Goal: Navigation & Orientation: Find specific page/section

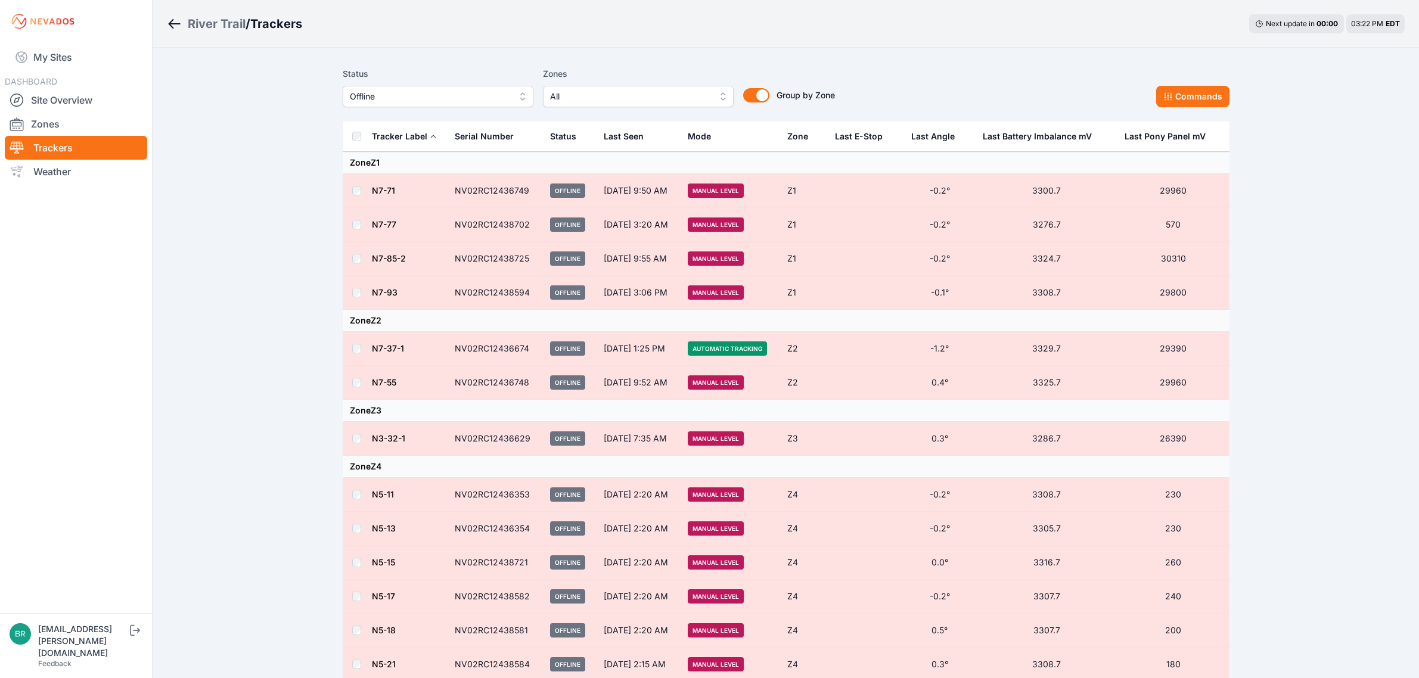
scroll to position [621, 0]
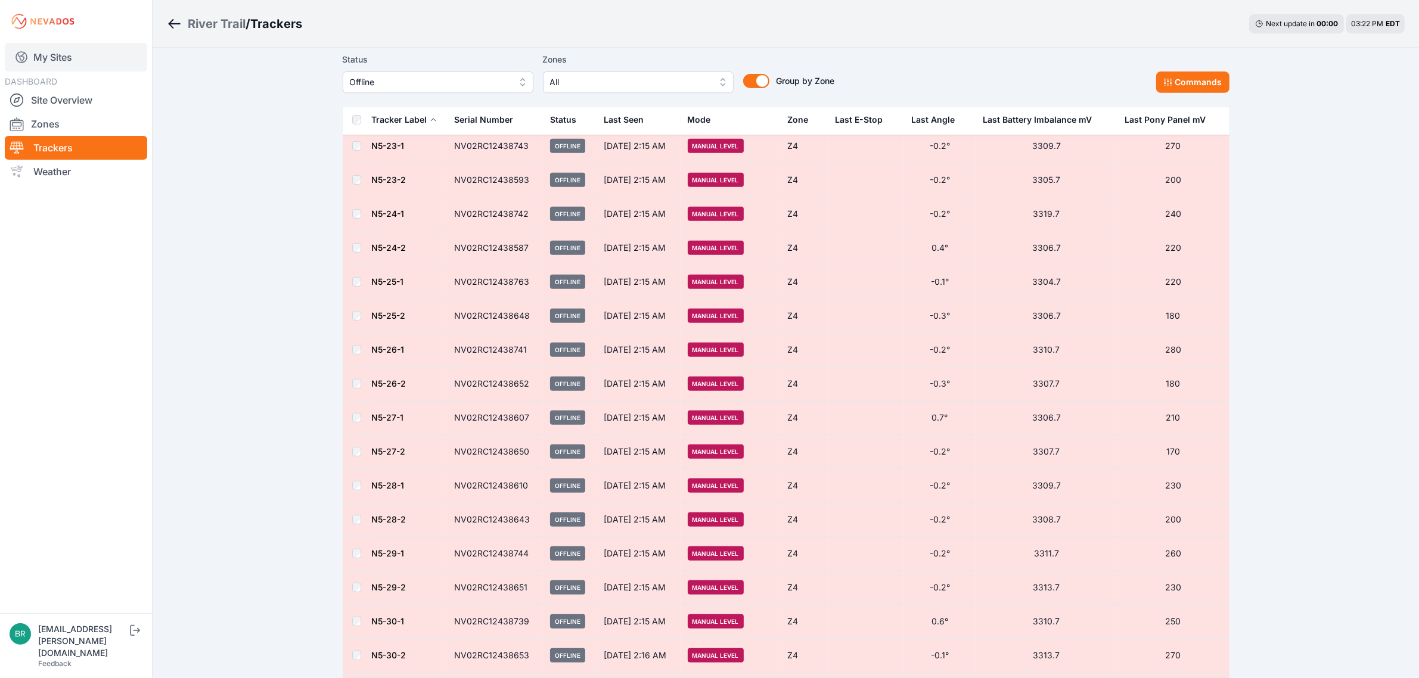
click at [76, 61] on link "My Sites" at bounding box center [76, 57] width 142 height 29
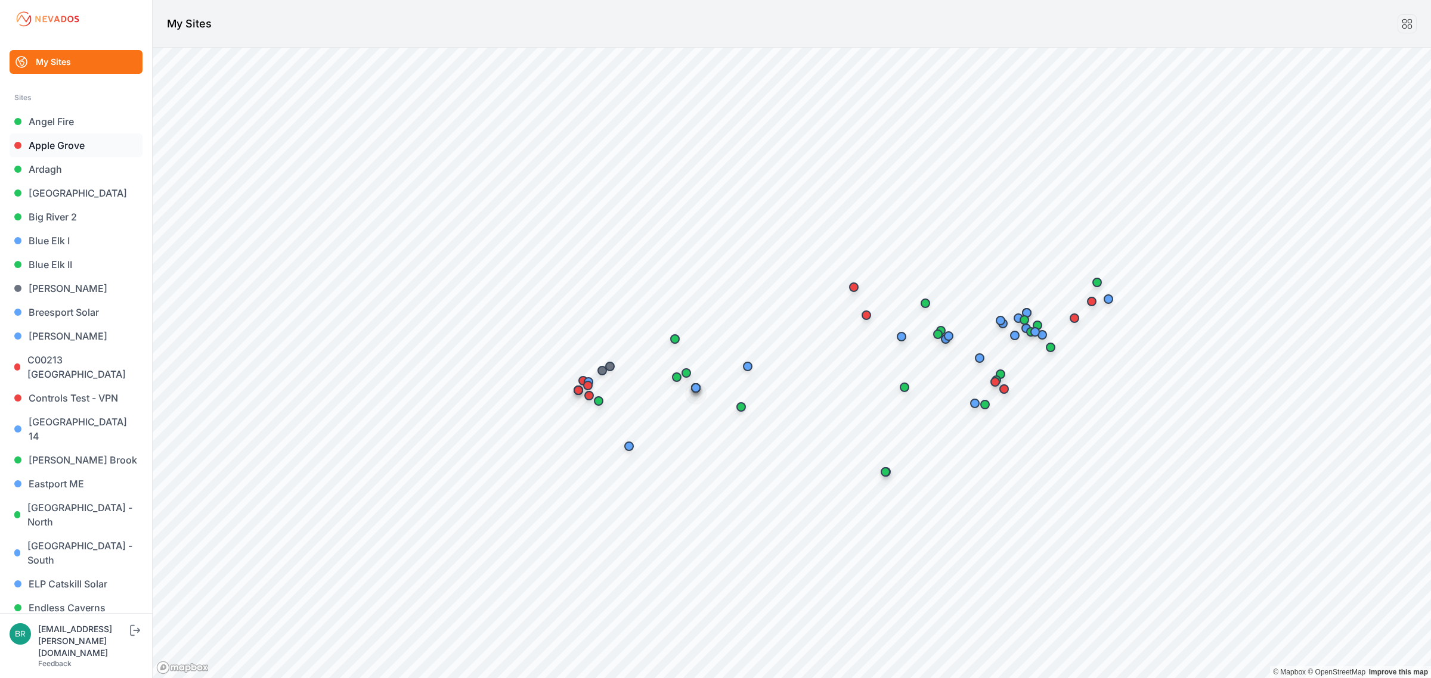
click at [85, 145] on link "Apple Grove" at bounding box center [76, 146] width 133 height 24
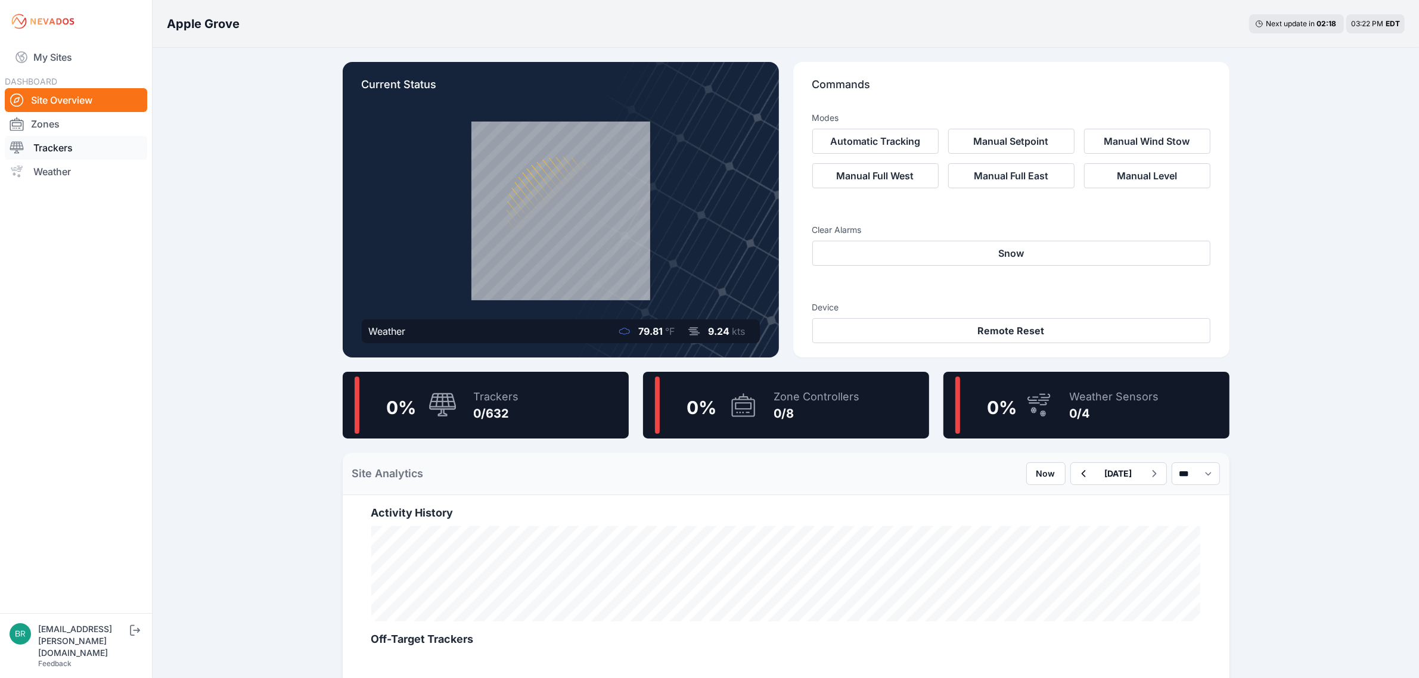
click at [108, 141] on link "Trackers" at bounding box center [76, 148] width 142 height 24
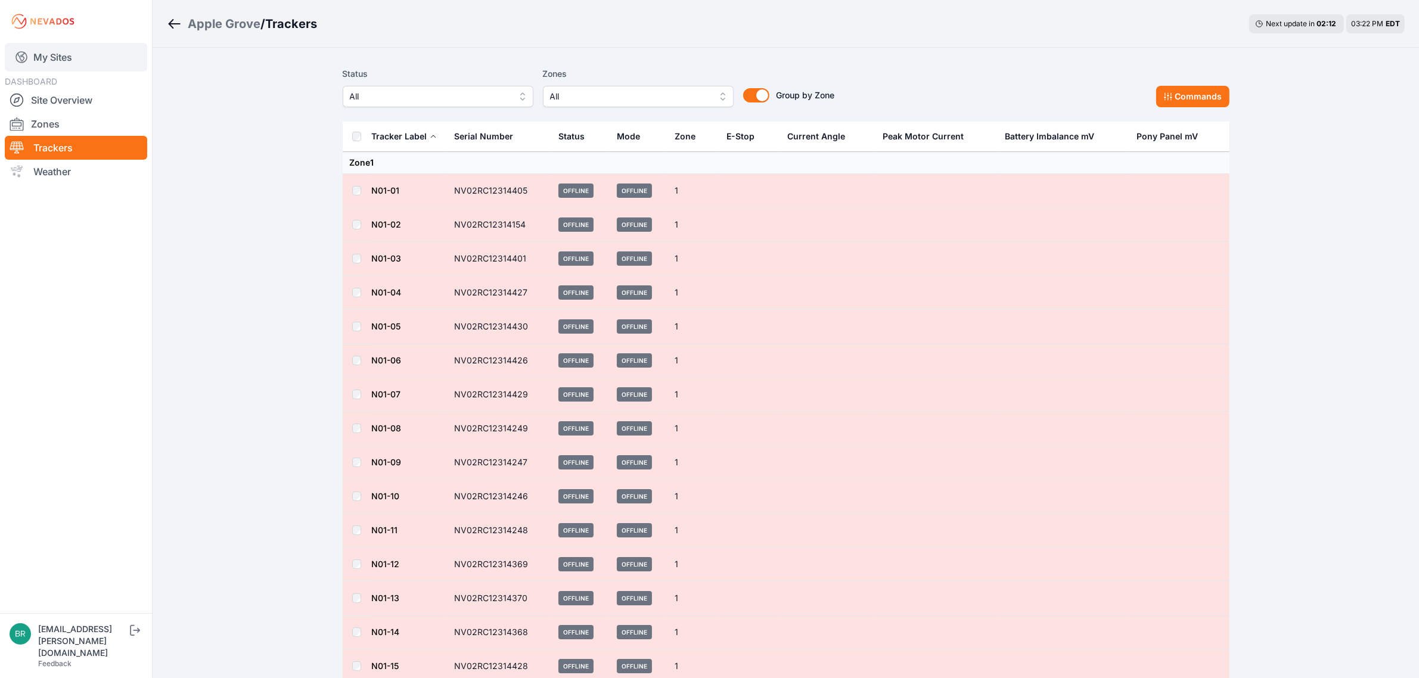
click at [111, 52] on link "My Sites" at bounding box center [76, 57] width 142 height 29
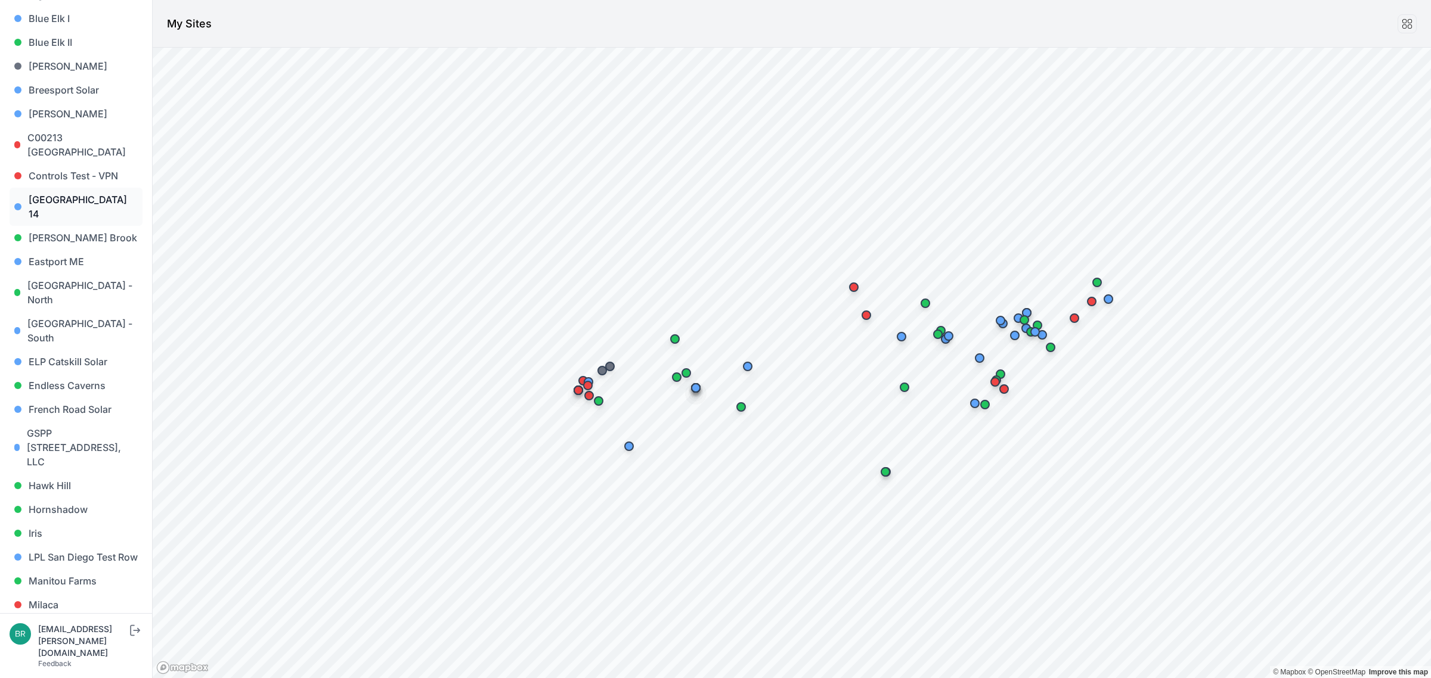
scroll to position [224, 0]
click at [85, 373] on link "Endless Caverns" at bounding box center [76, 385] width 133 height 24
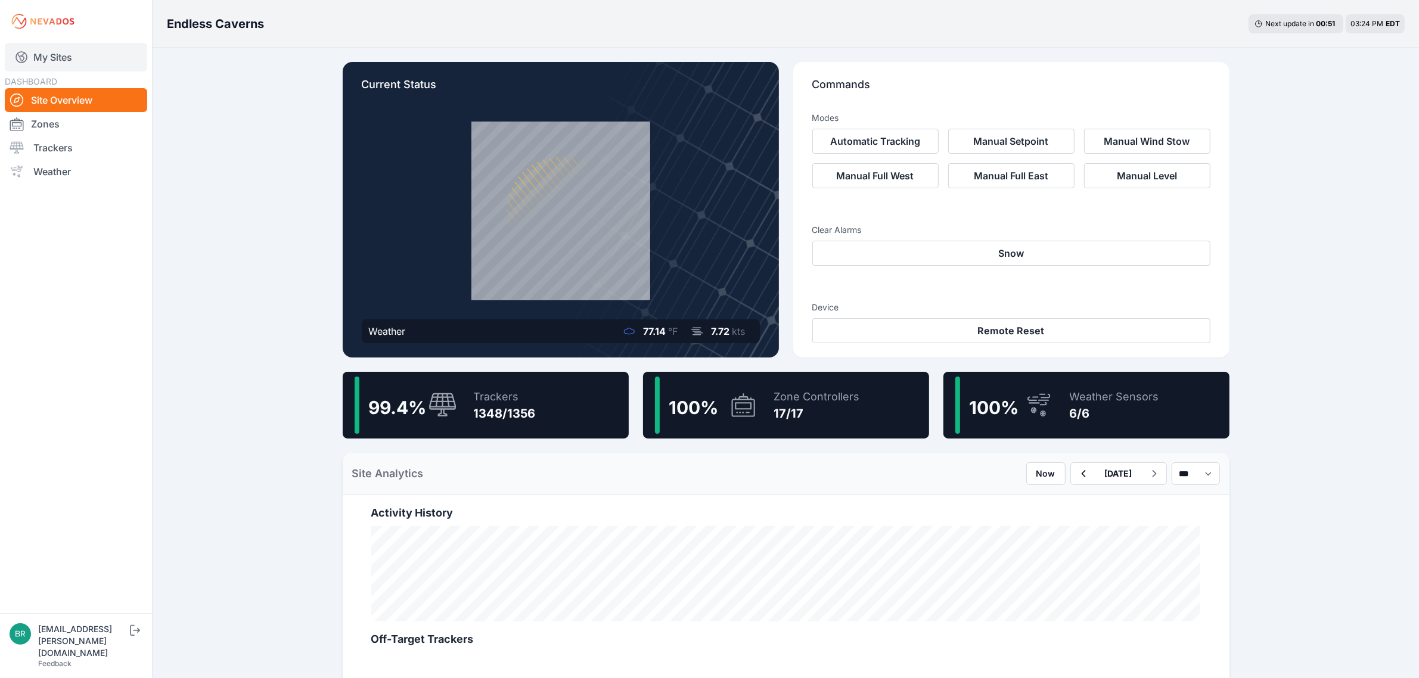
click at [95, 57] on link "My Sites" at bounding box center [76, 57] width 142 height 29
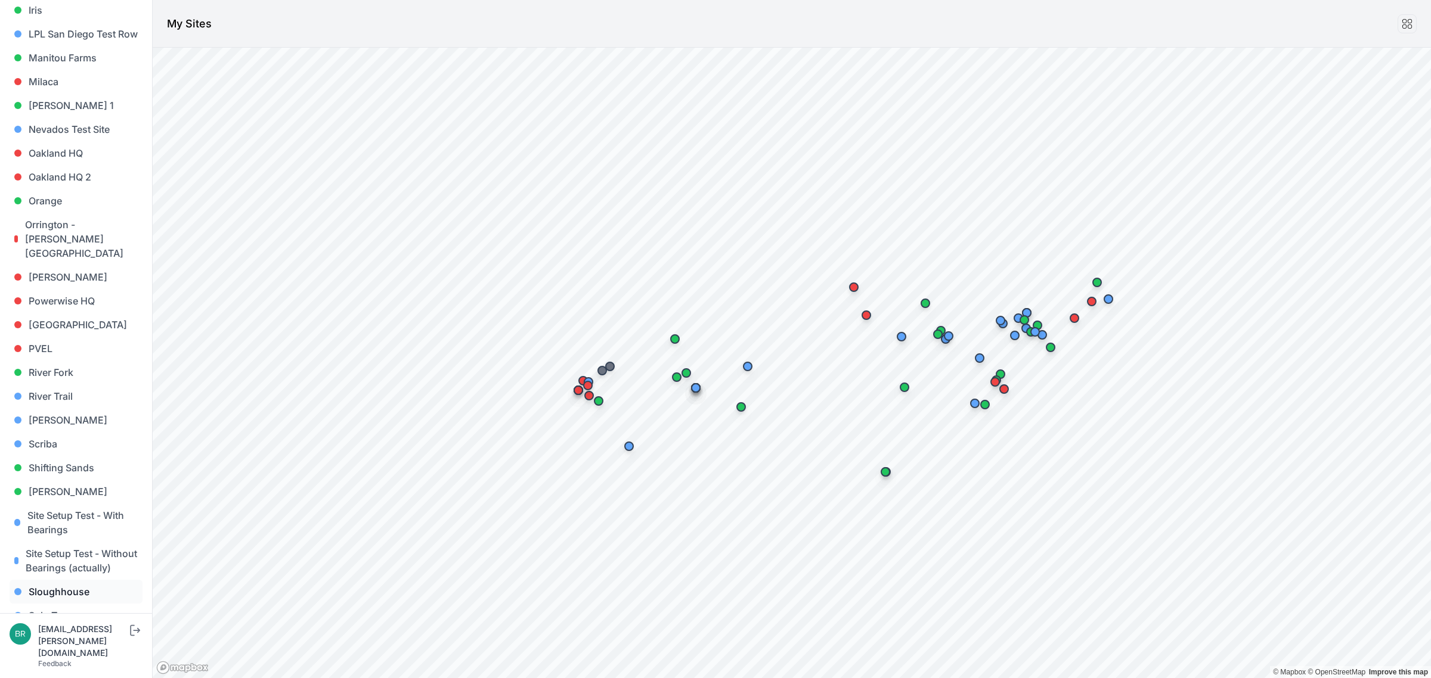
scroll to position [993, 0]
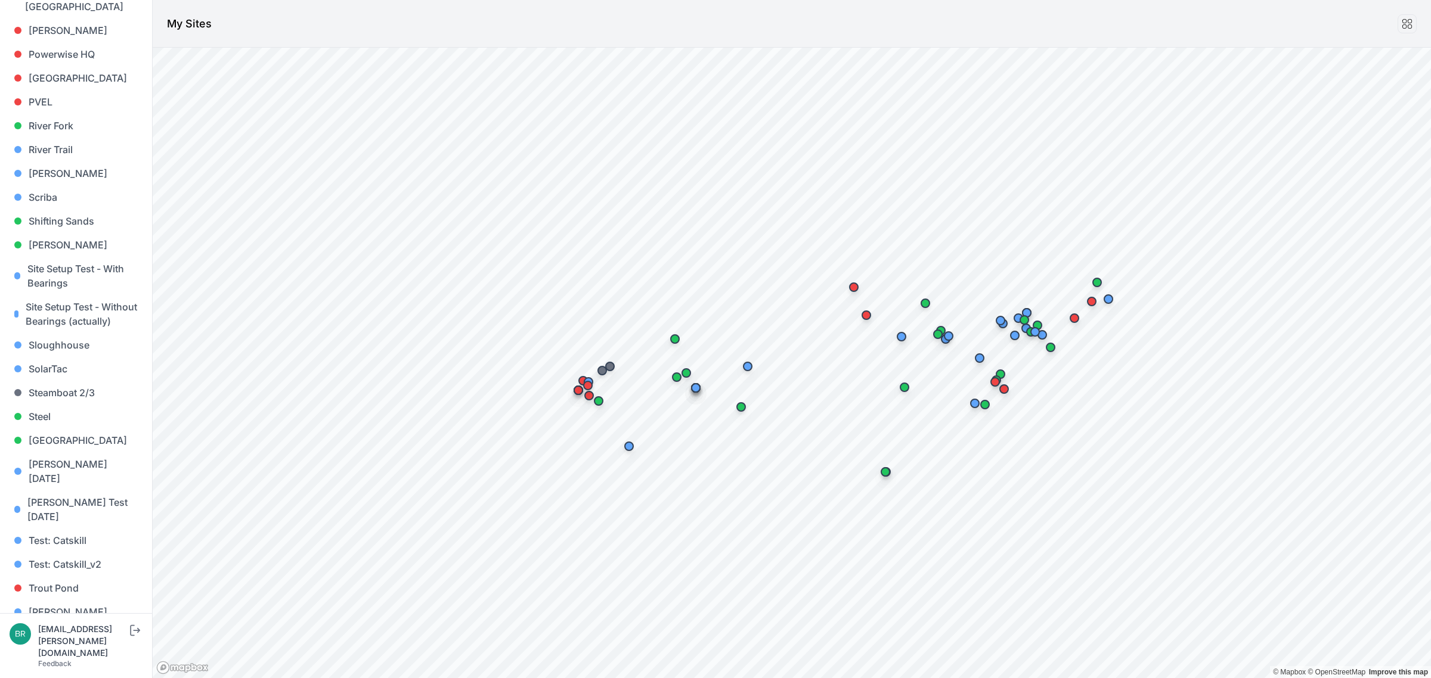
click at [79, 648] on link "[PERSON_NAME] [PERSON_NAME]" at bounding box center [76, 667] width 133 height 38
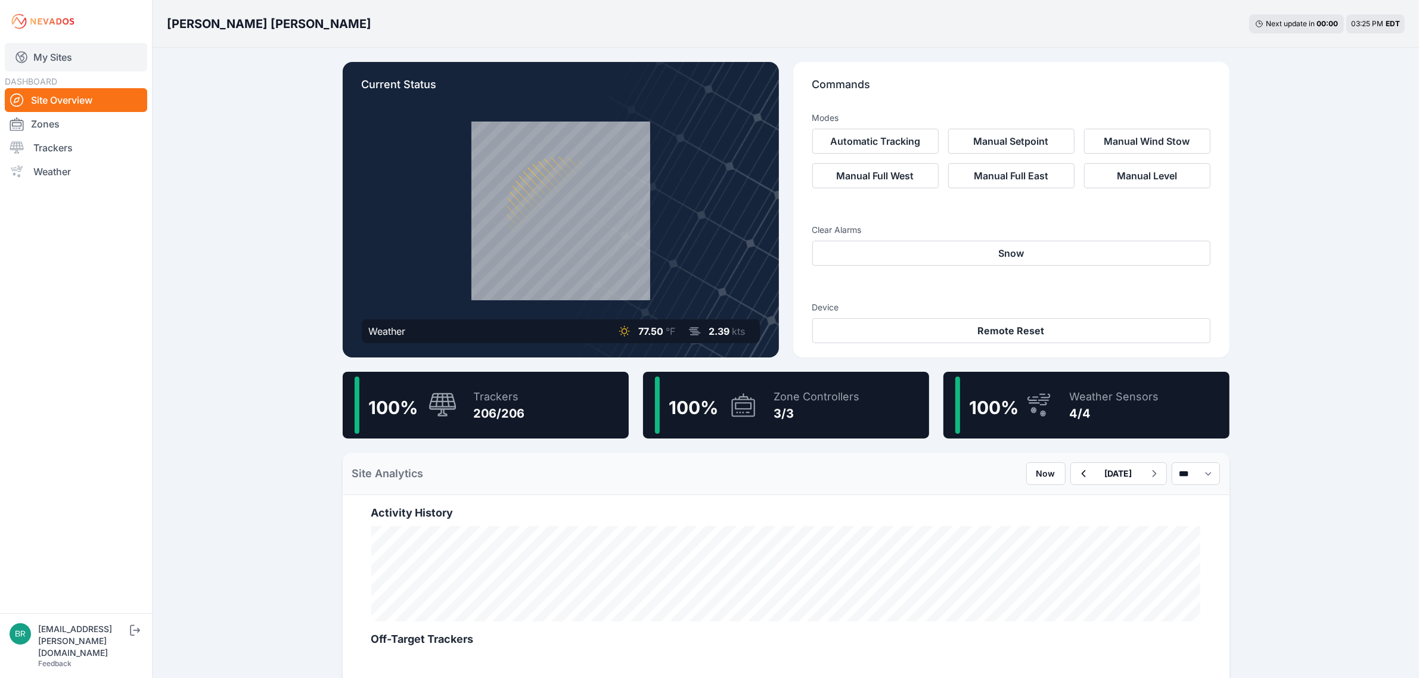
click at [88, 52] on link "My Sites" at bounding box center [76, 57] width 142 height 29
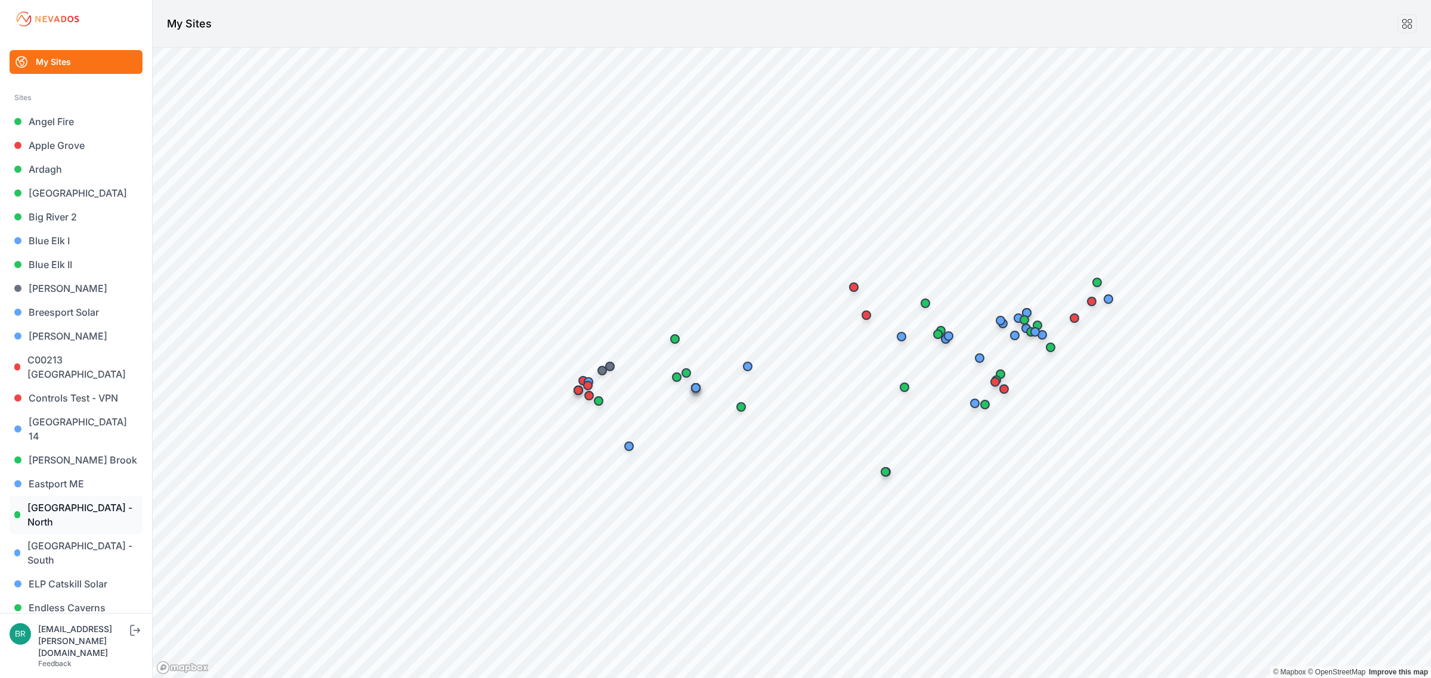
click at [78, 496] on link "[GEOGRAPHIC_DATA] - North" at bounding box center [76, 515] width 133 height 38
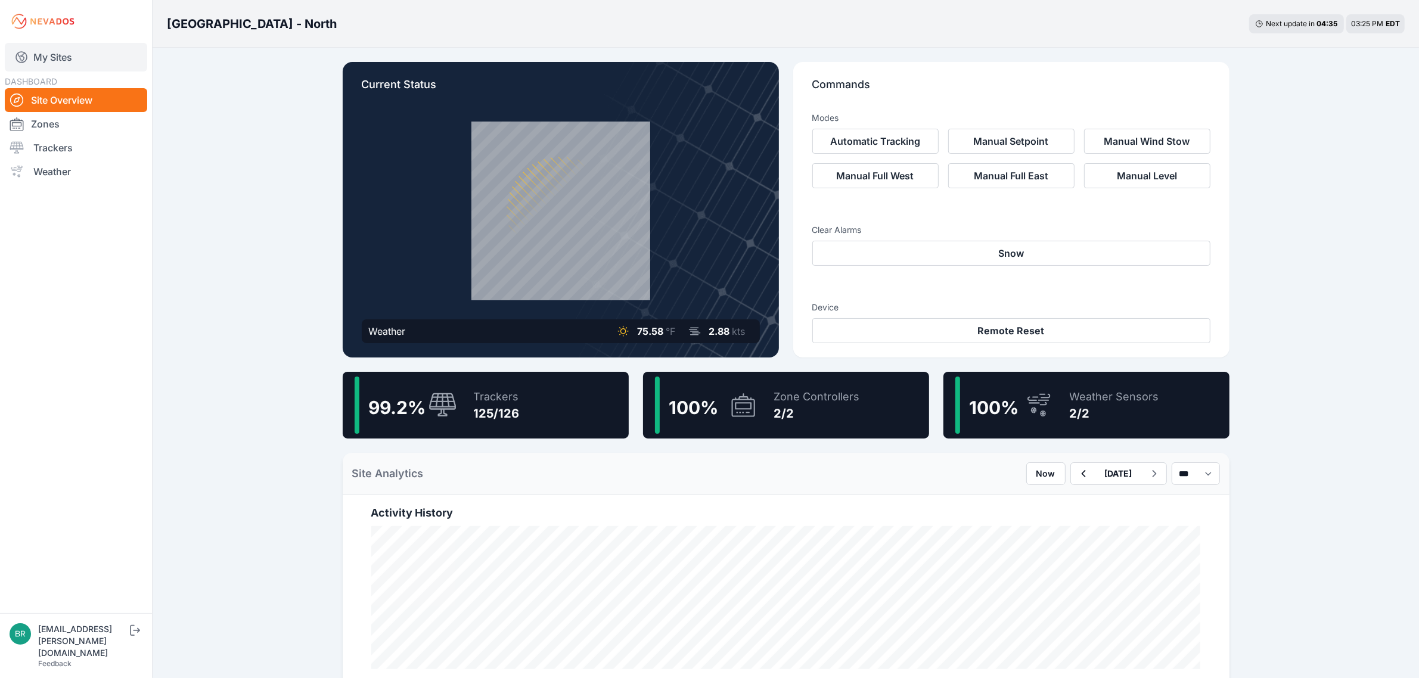
click at [100, 54] on link "My Sites" at bounding box center [76, 57] width 142 height 29
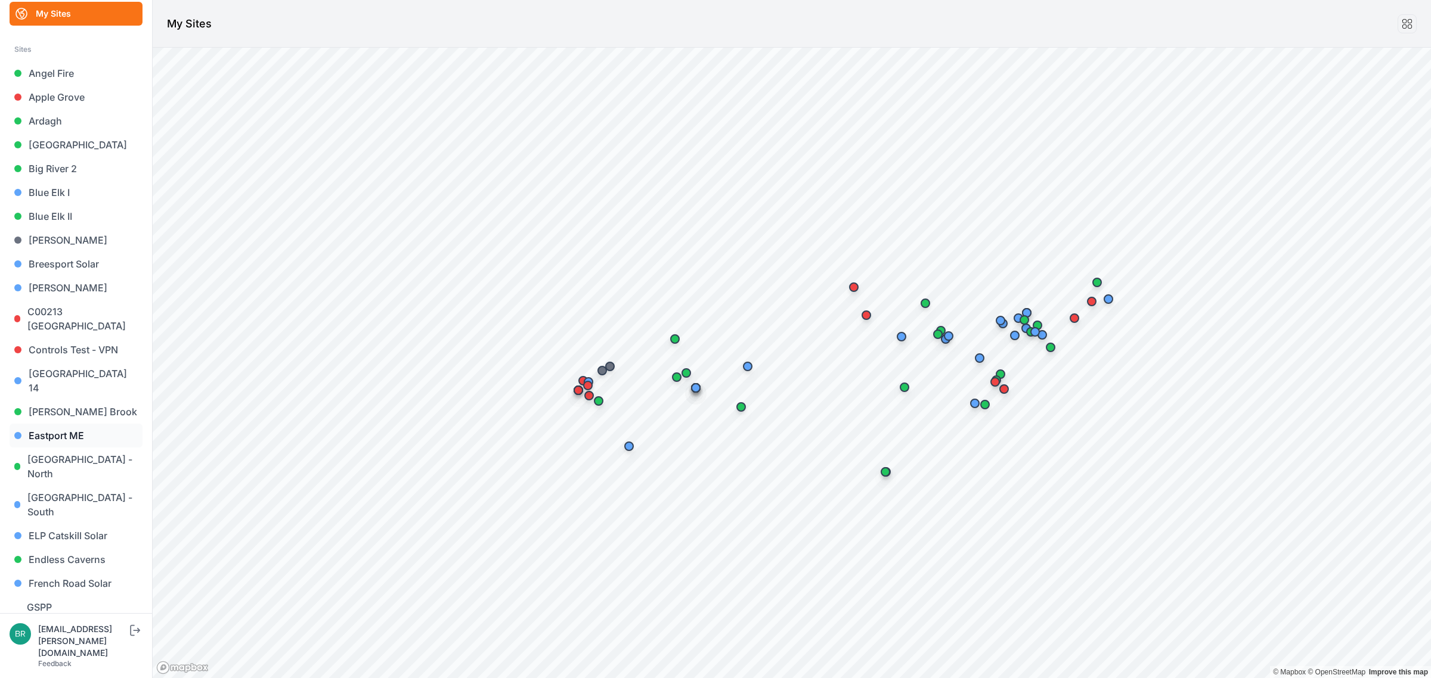
scroll to position [75, 0]
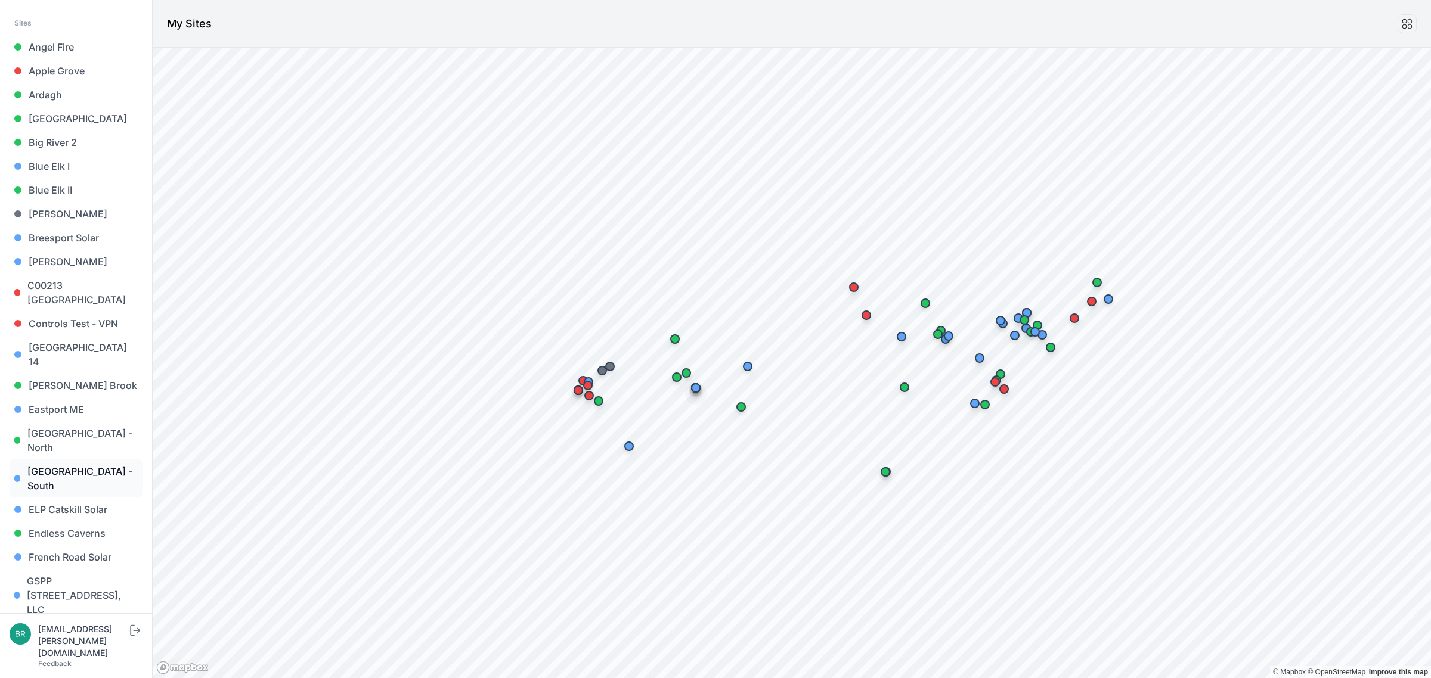
click at [96, 460] on link "[GEOGRAPHIC_DATA] - South" at bounding box center [76, 479] width 133 height 38
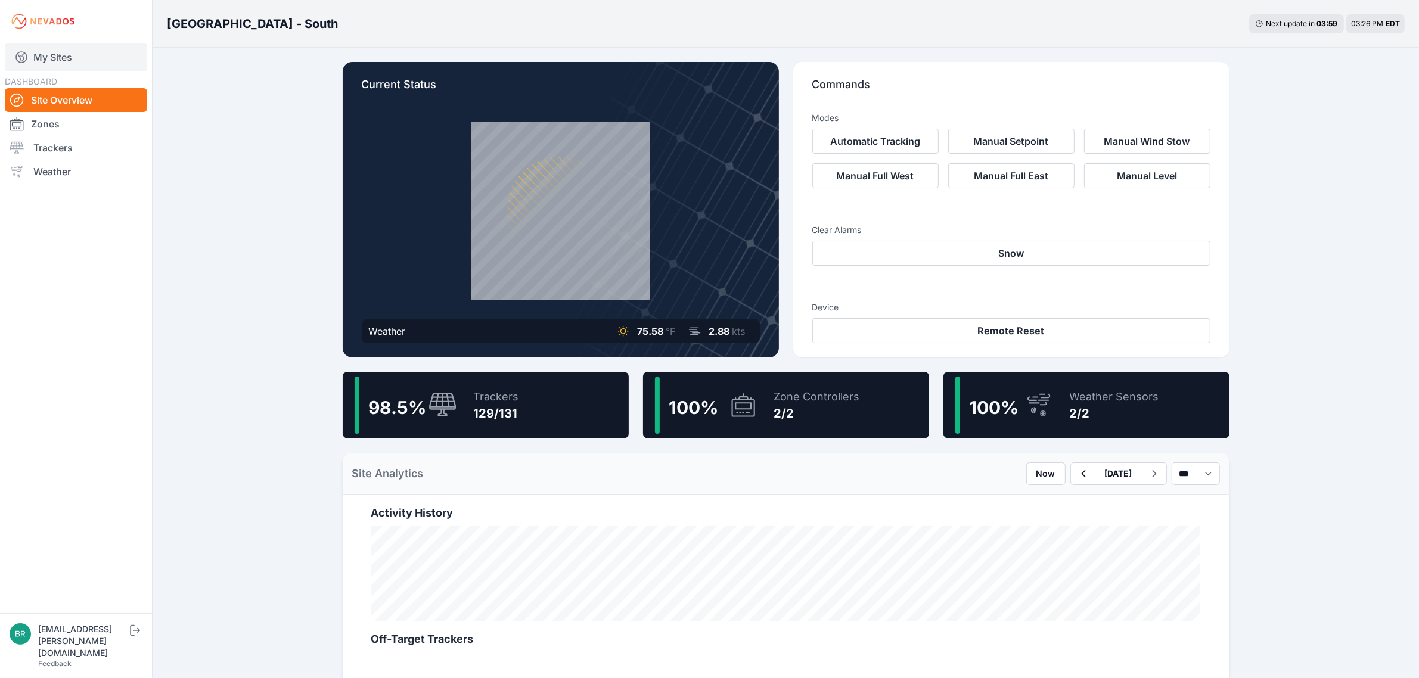
click at [58, 67] on link "My Sites" at bounding box center [76, 57] width 142 height 29
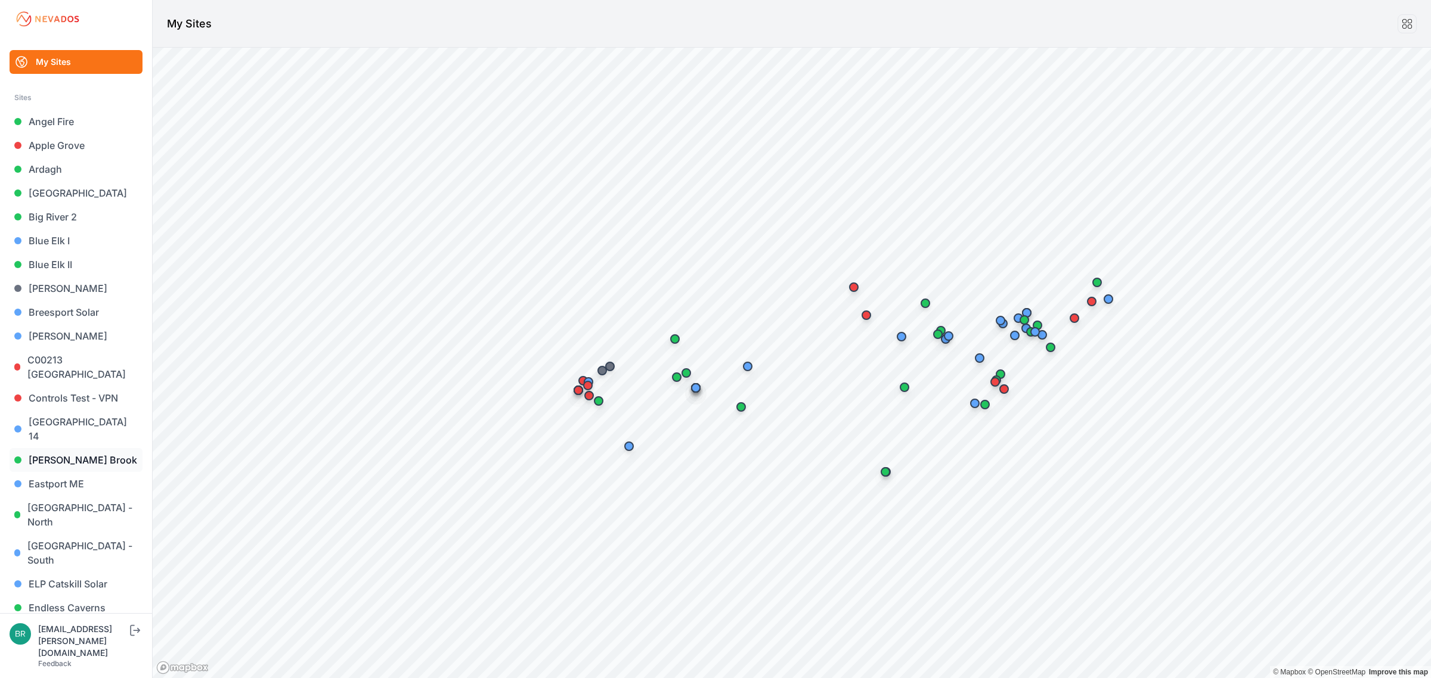
click at [78, 448] on link "[PERSON_NAME] Brook" at bounding box center [76, 460] width 133 height 24
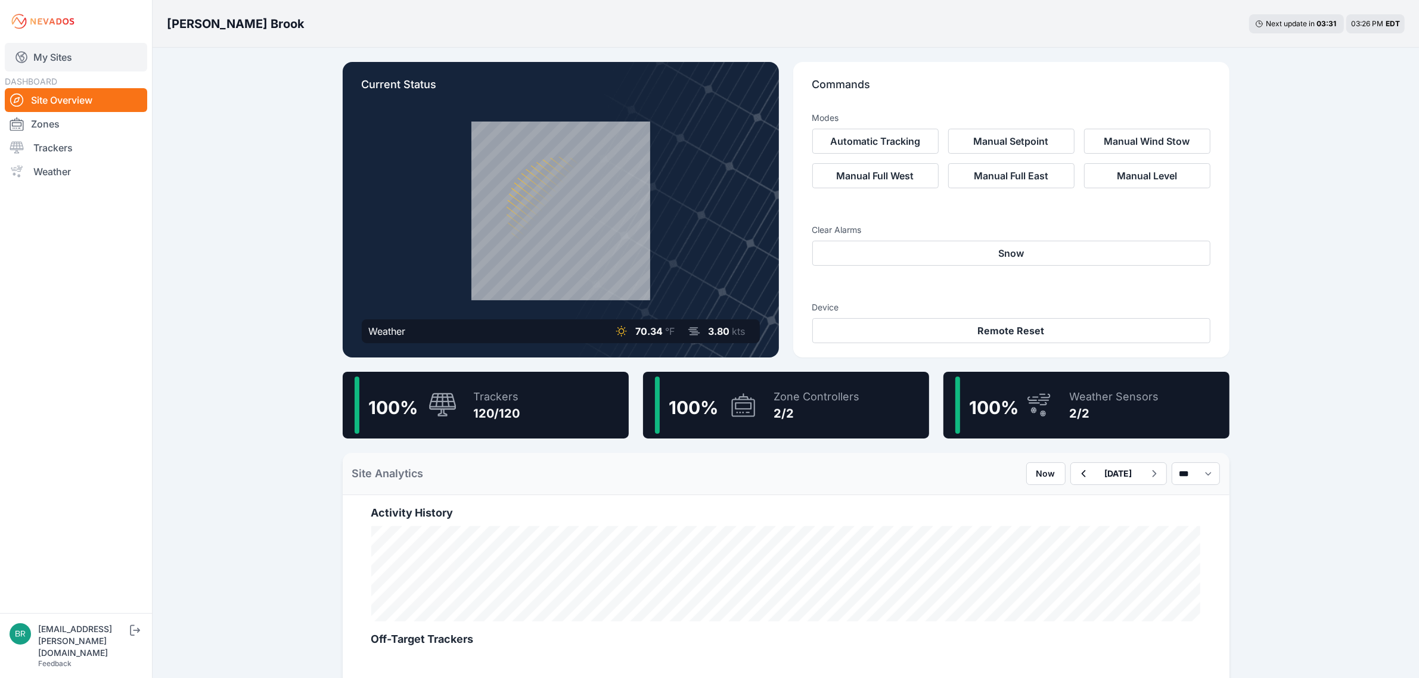
click at [69, 57] on link "My Sites" at bounding box center [76, 57] width 142 height 29
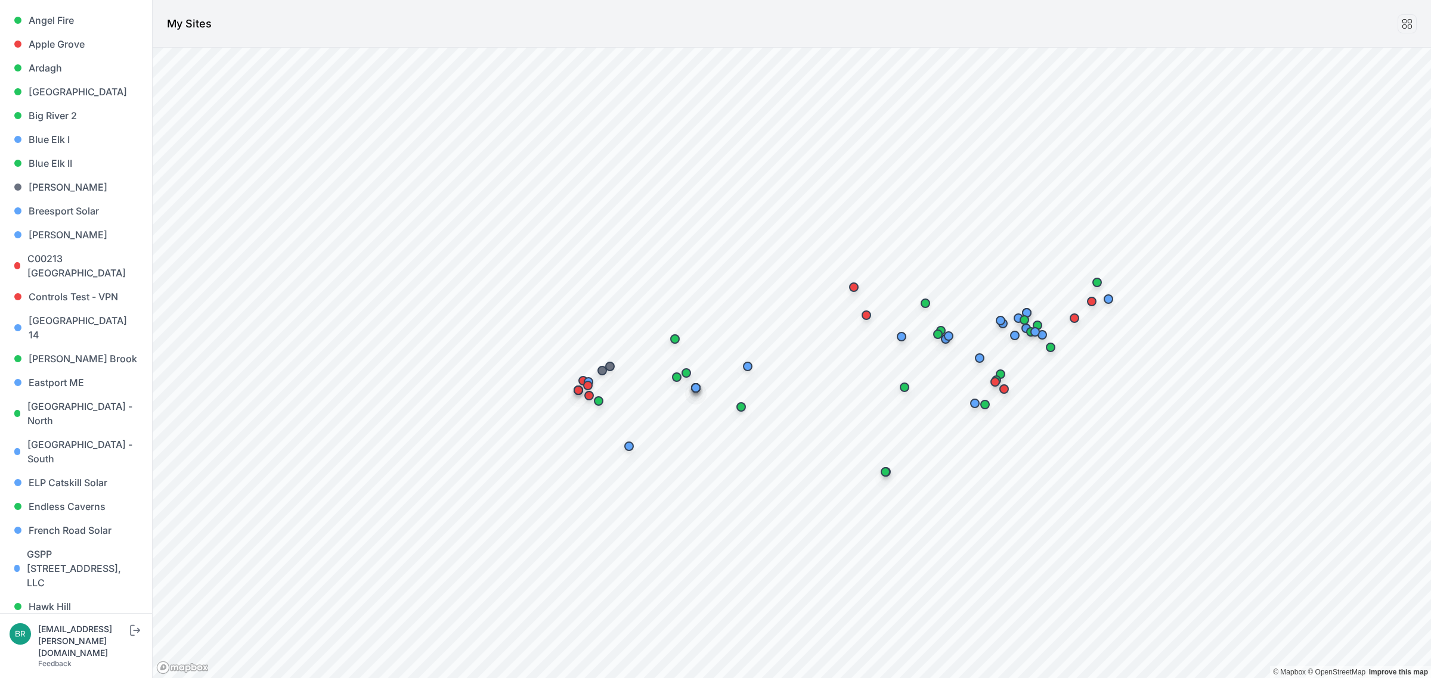
scroll to position [522, 0]
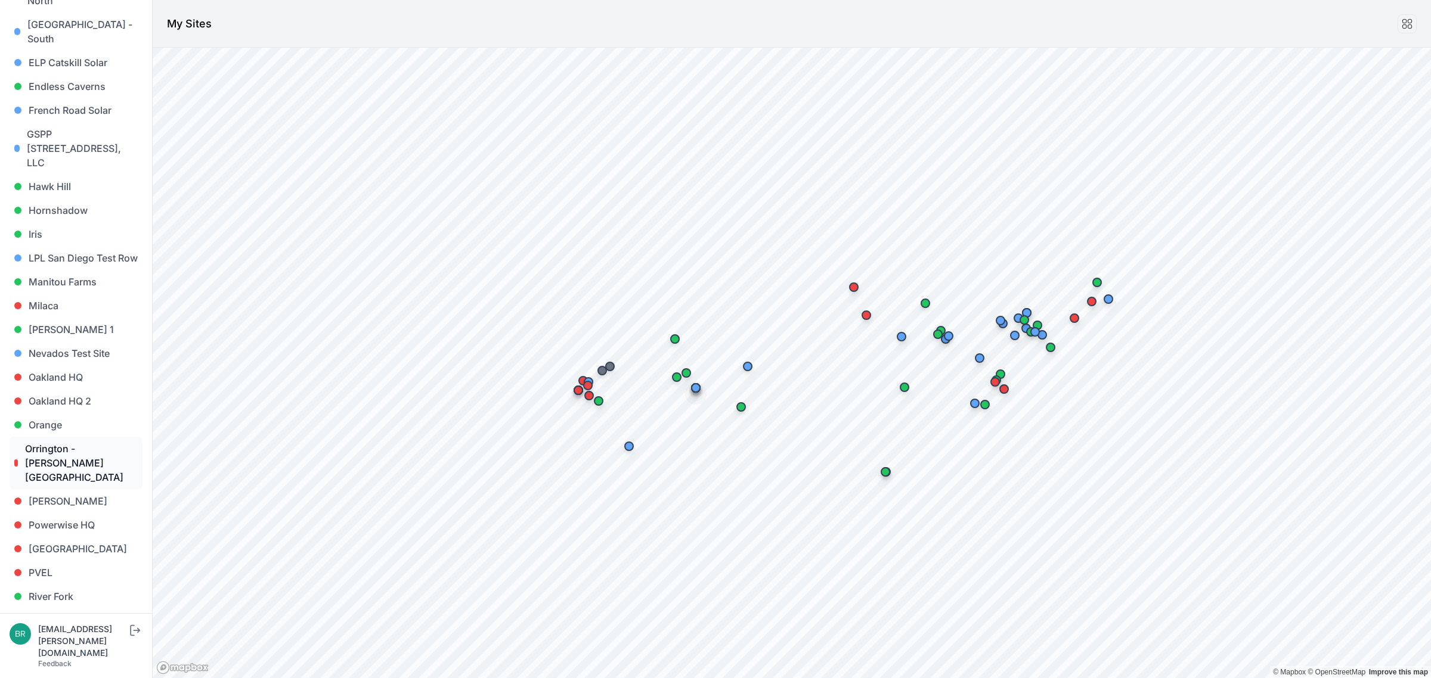
click at [66, 437] on link "Orrington - [PERSON_NAME][GEOGRAPHIC_DATA]" at bounding box center [76, 463] width 133 height 52
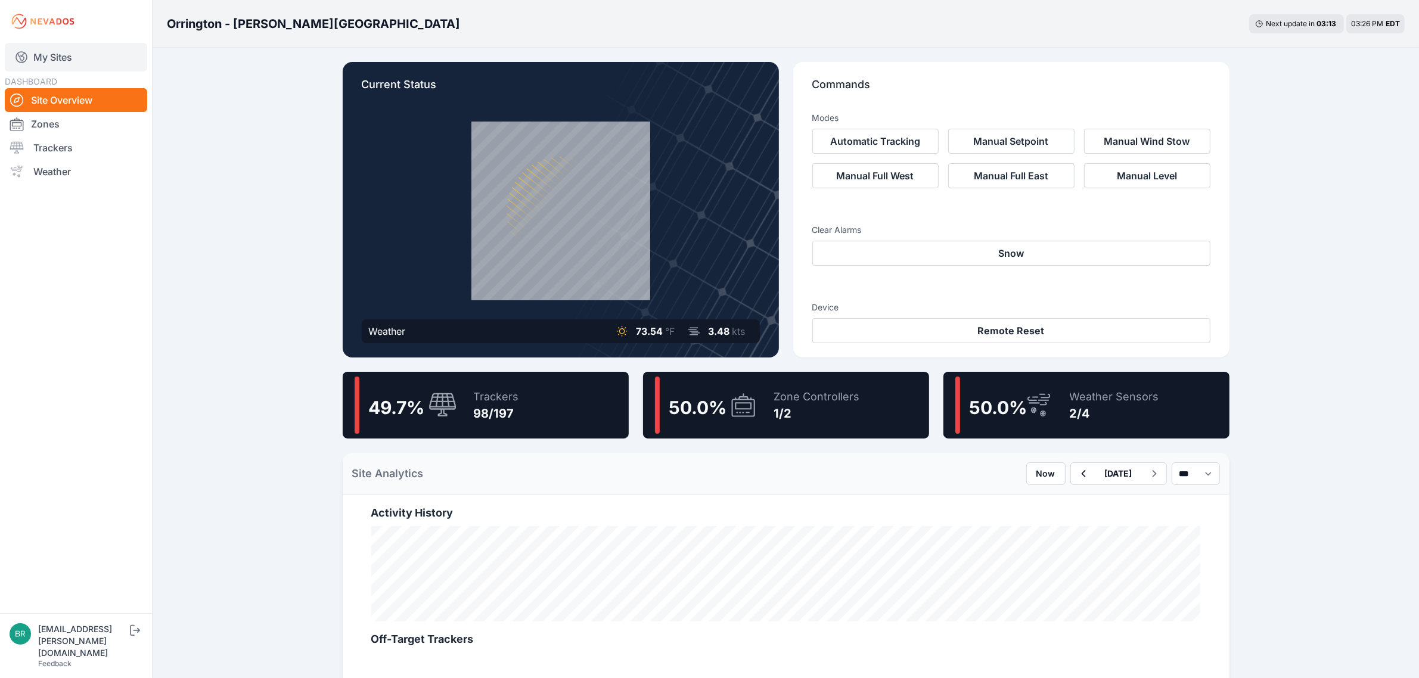
click at [80, 58] on link "My Sites" at bounding box center [76, 57] width 142 height 29
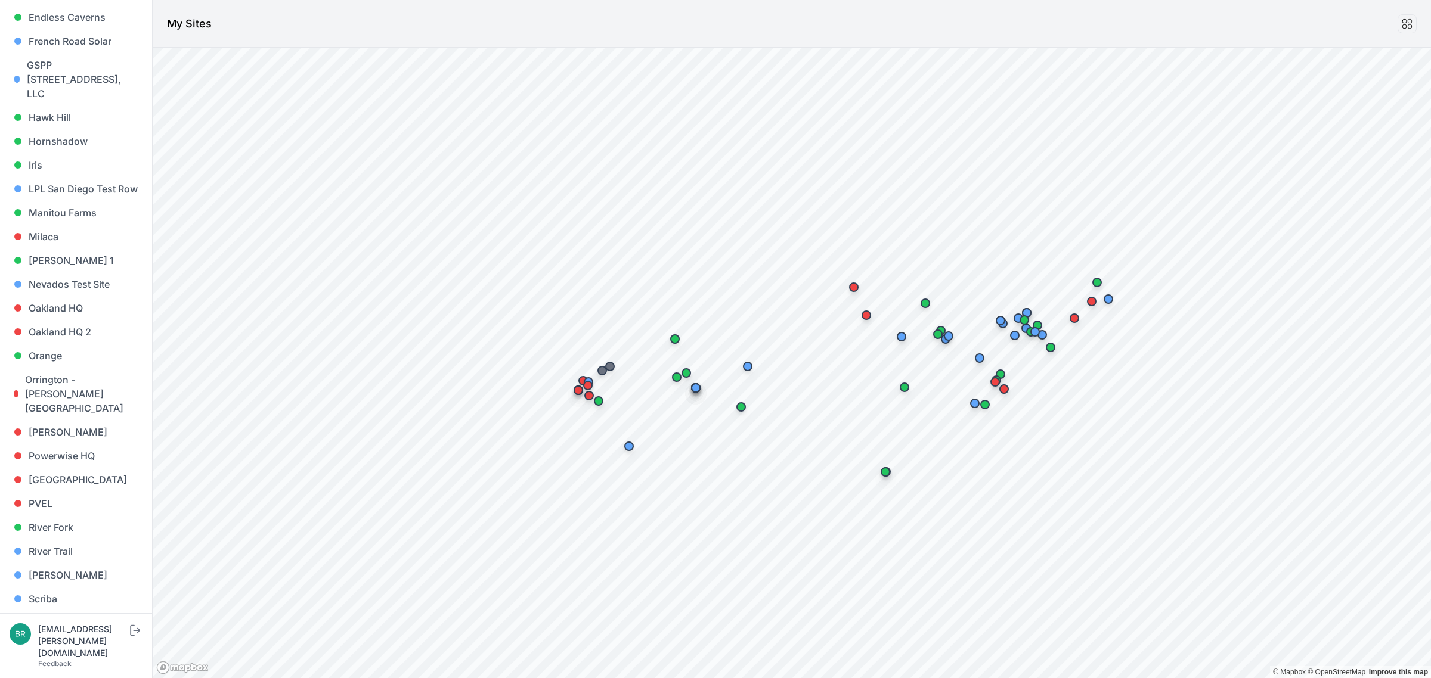
scroll to position [545, 0]
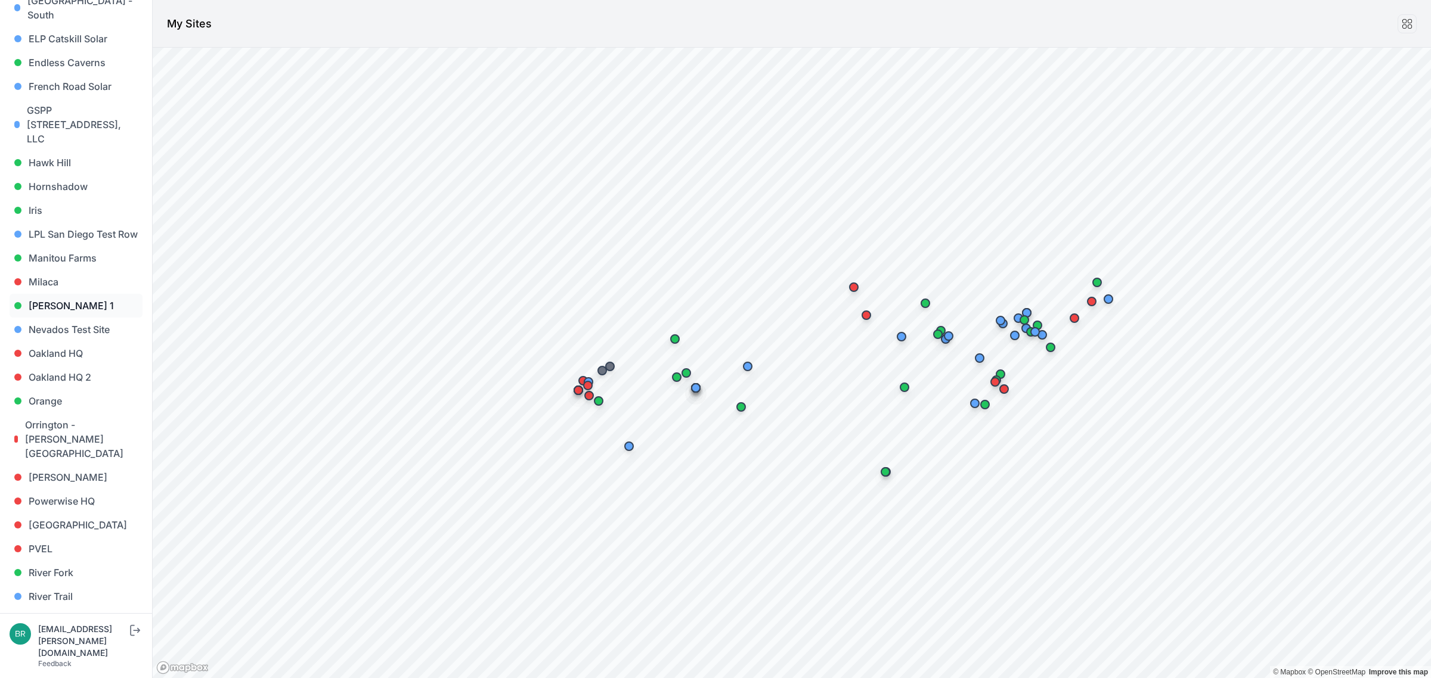
click at [83, 294] on link "[PERSON_NAME] 1" at bounding box center [76, 306] width 133 height 24
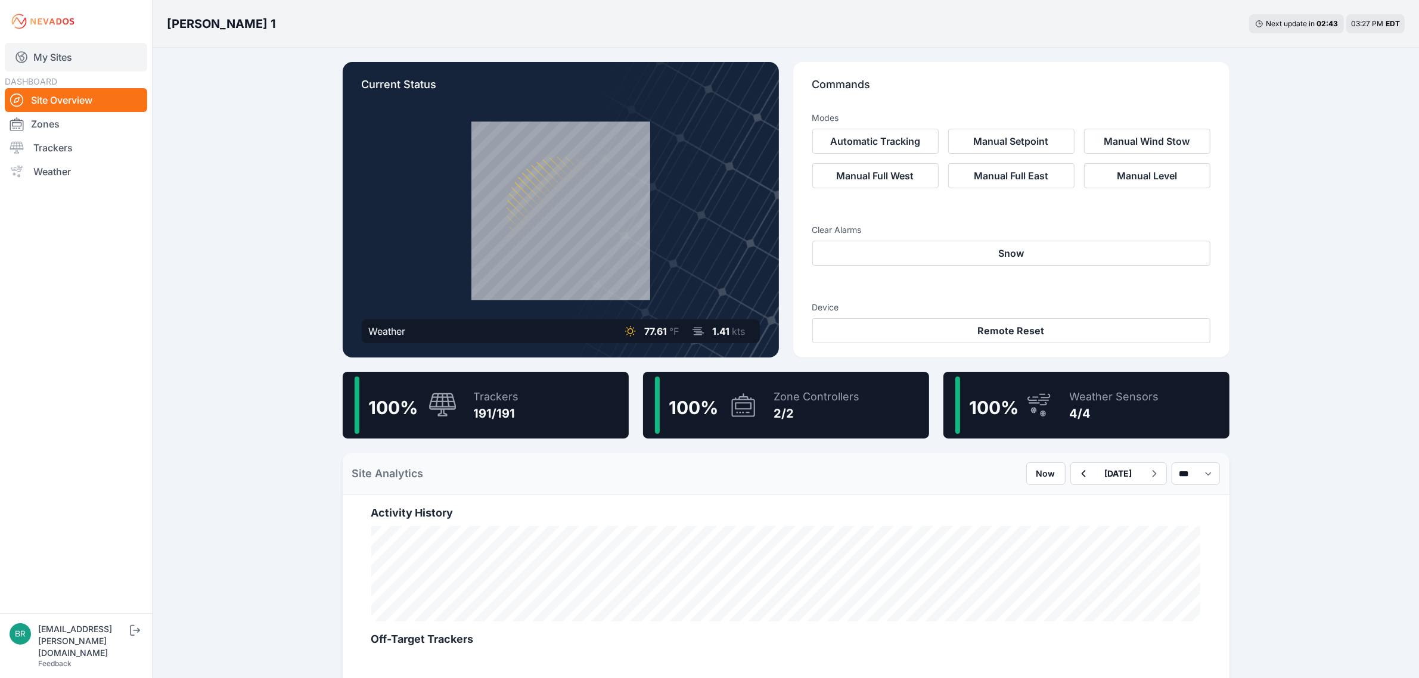
click at [86, 45] on link "My Sites" at bounding box center [76, 57] width 142 height 29
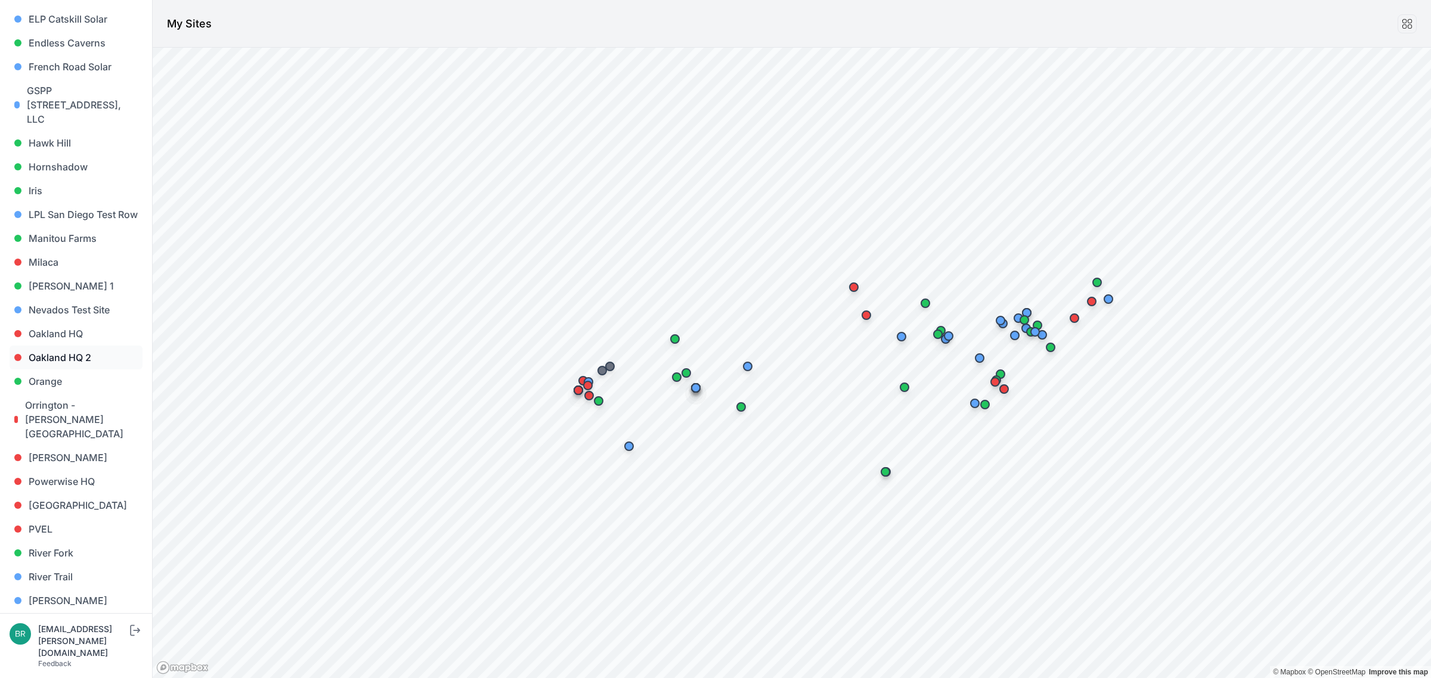
scroll to position [471, 0]
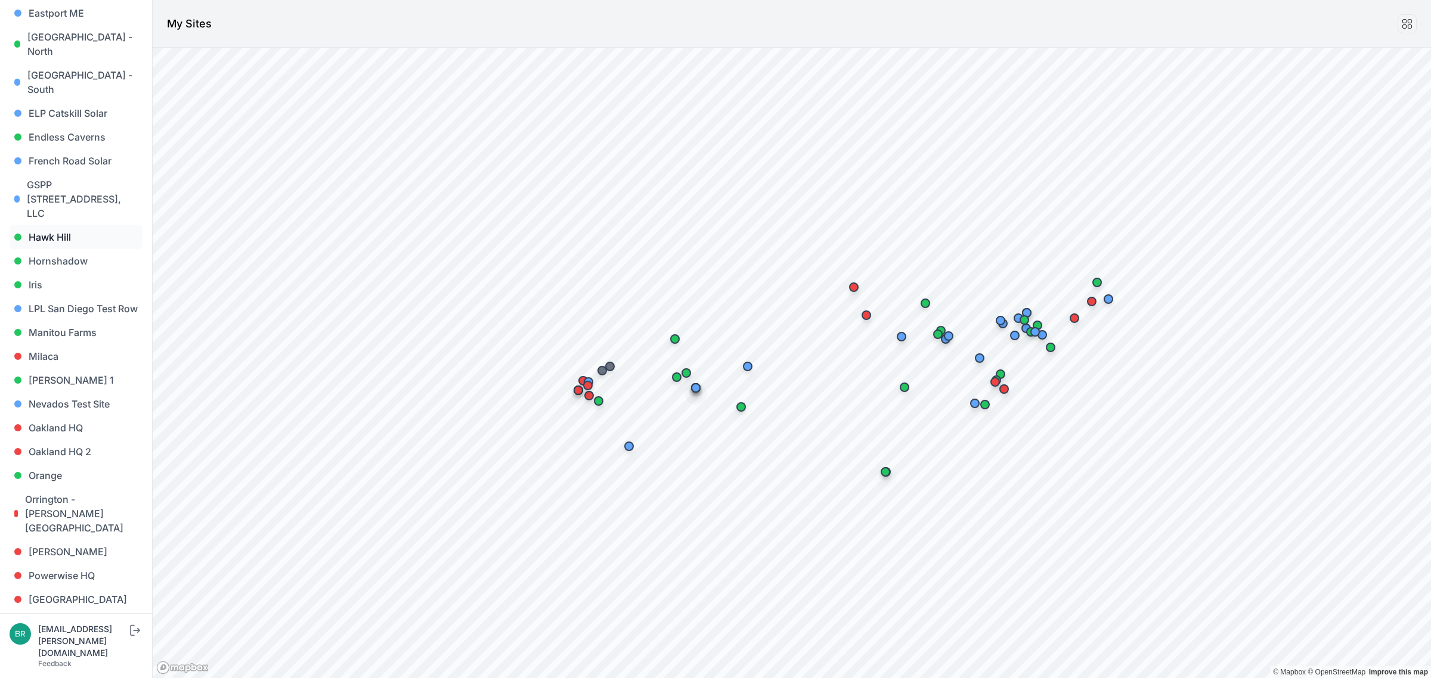
click at [75, 225] on link "Hawk Hill" at bounding box center [76, 237] width 133 height 24
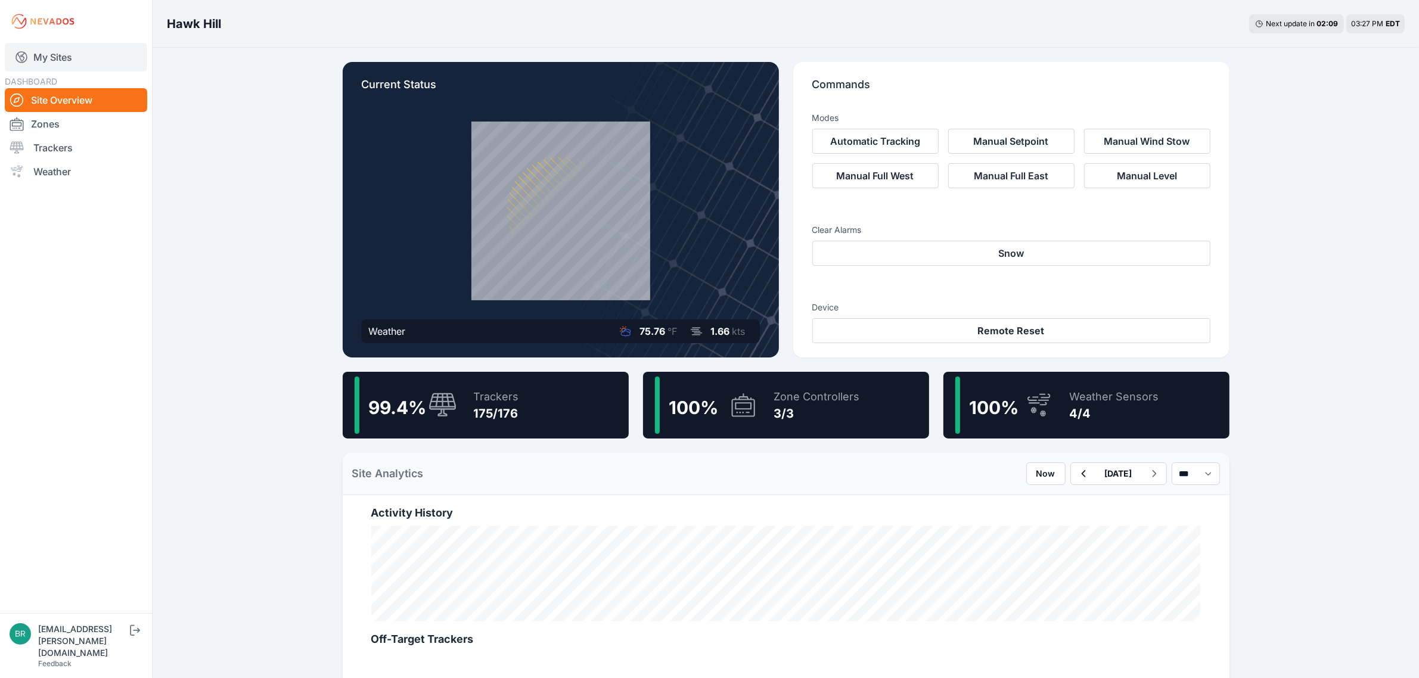
click at [66, 54] on link "My Sites" at bounding box center [76, 57] width 142 height 29
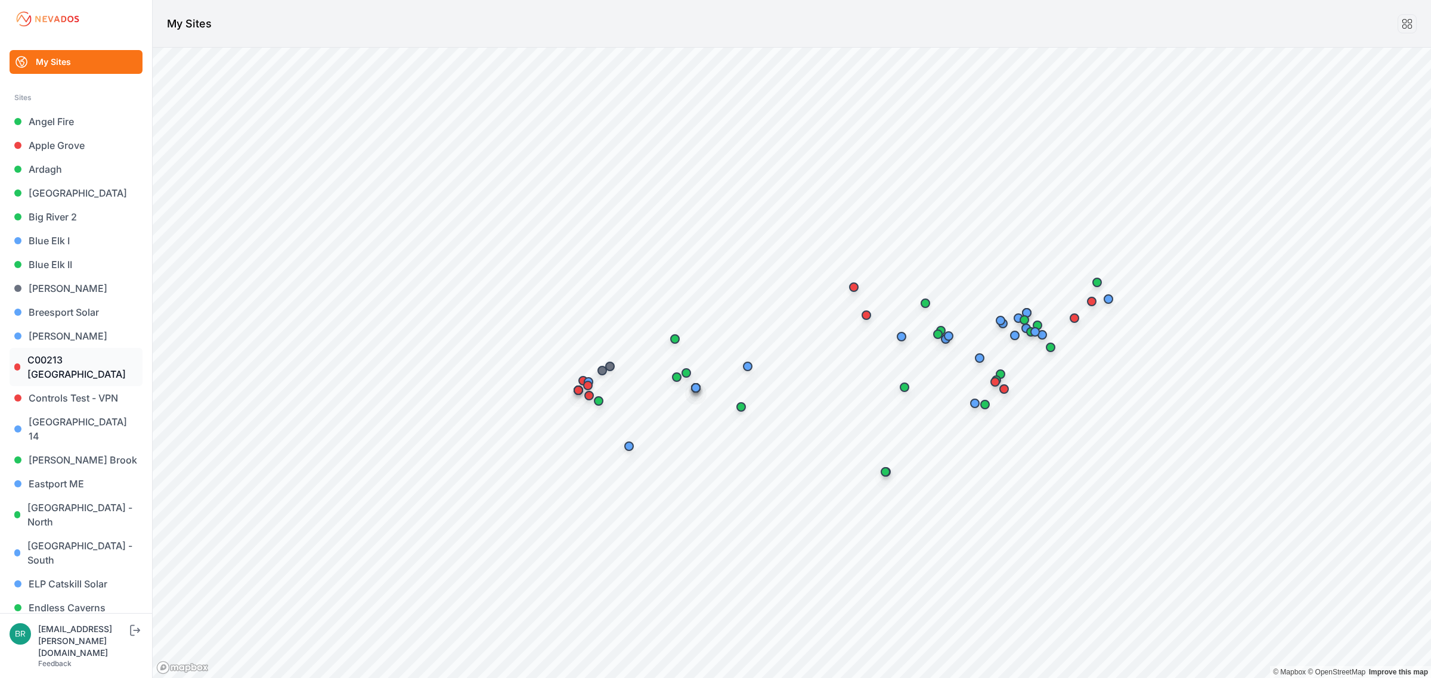
click at [70, 365] on link "C00213 [GEOGRAPHIC_DATA]" at bounding box center [76, 367] width 133 height 38
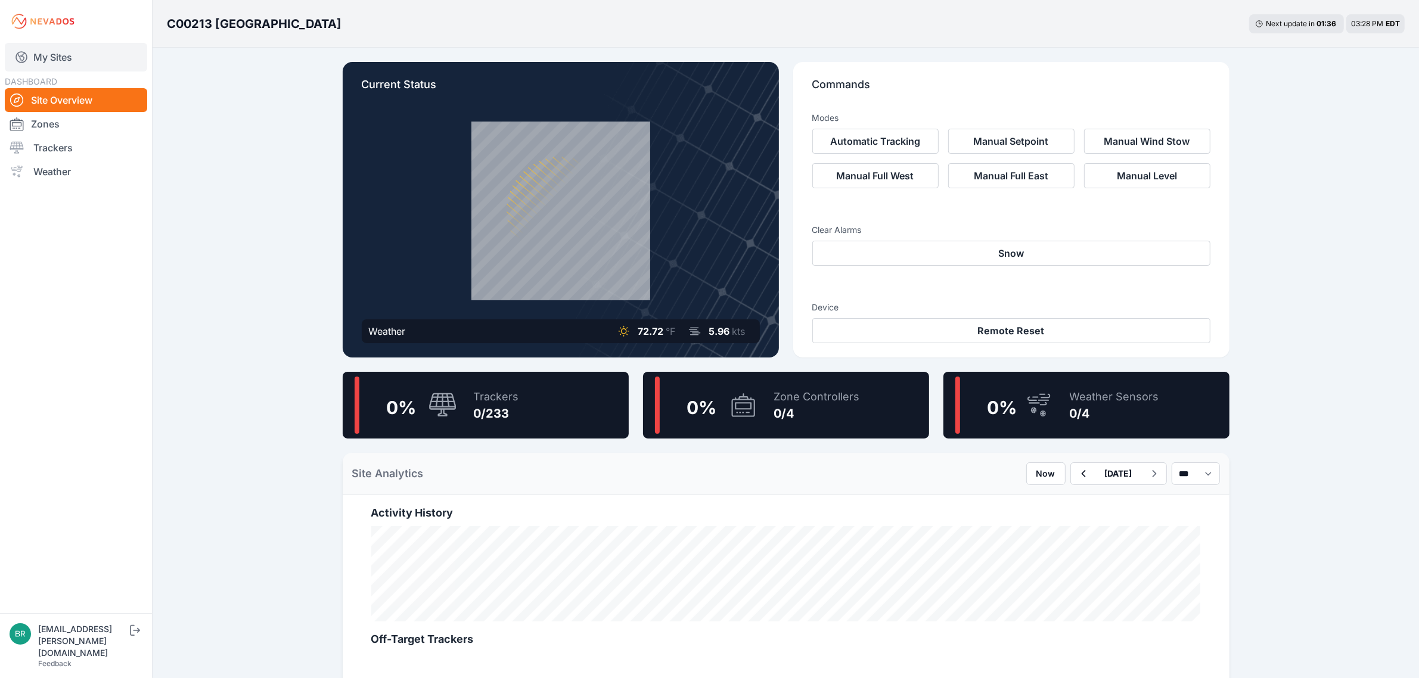
click at [39, 64] on link "My Sites" at bounding box center [76, 57] width 142 height 29
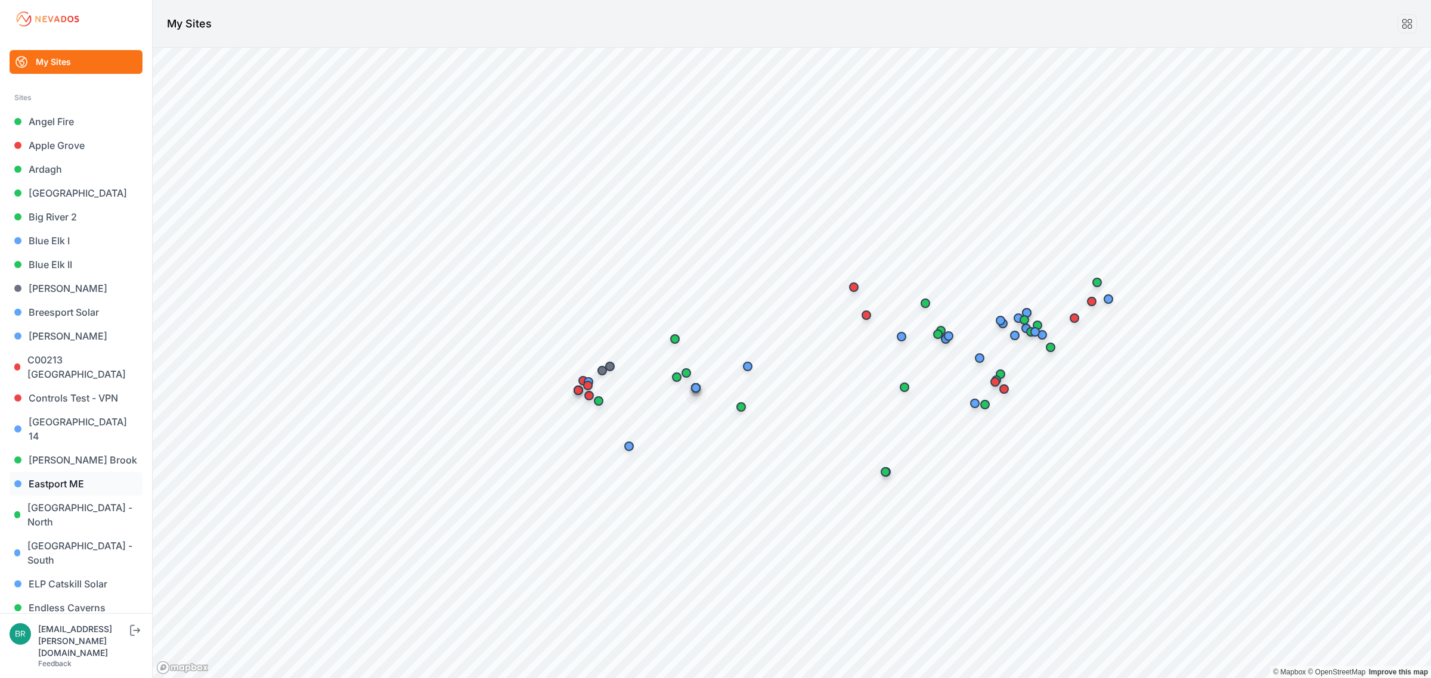
click at [79, 472] on link "Eastport ME" at bounding box center [76, 484] width 133 height 24
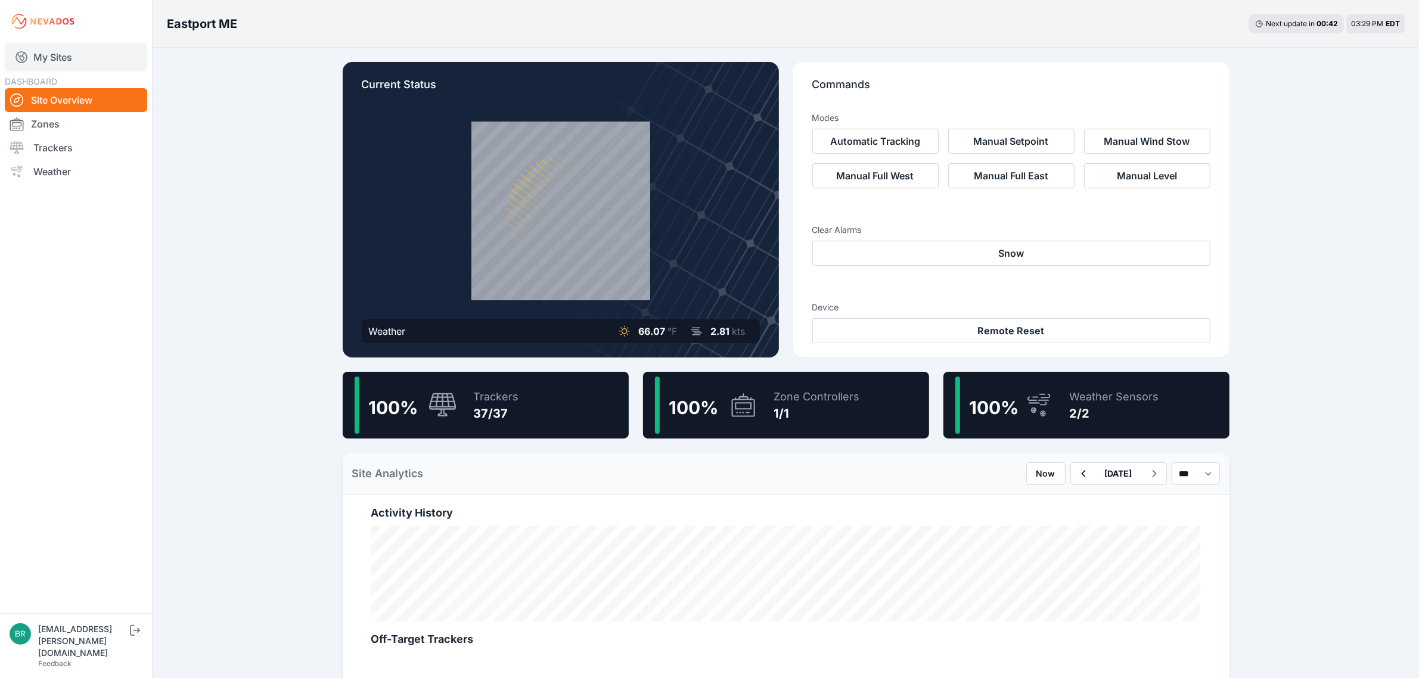
click at [70, 52] on link "My Sites" at bounding box center [76, 57] width 142 height 29
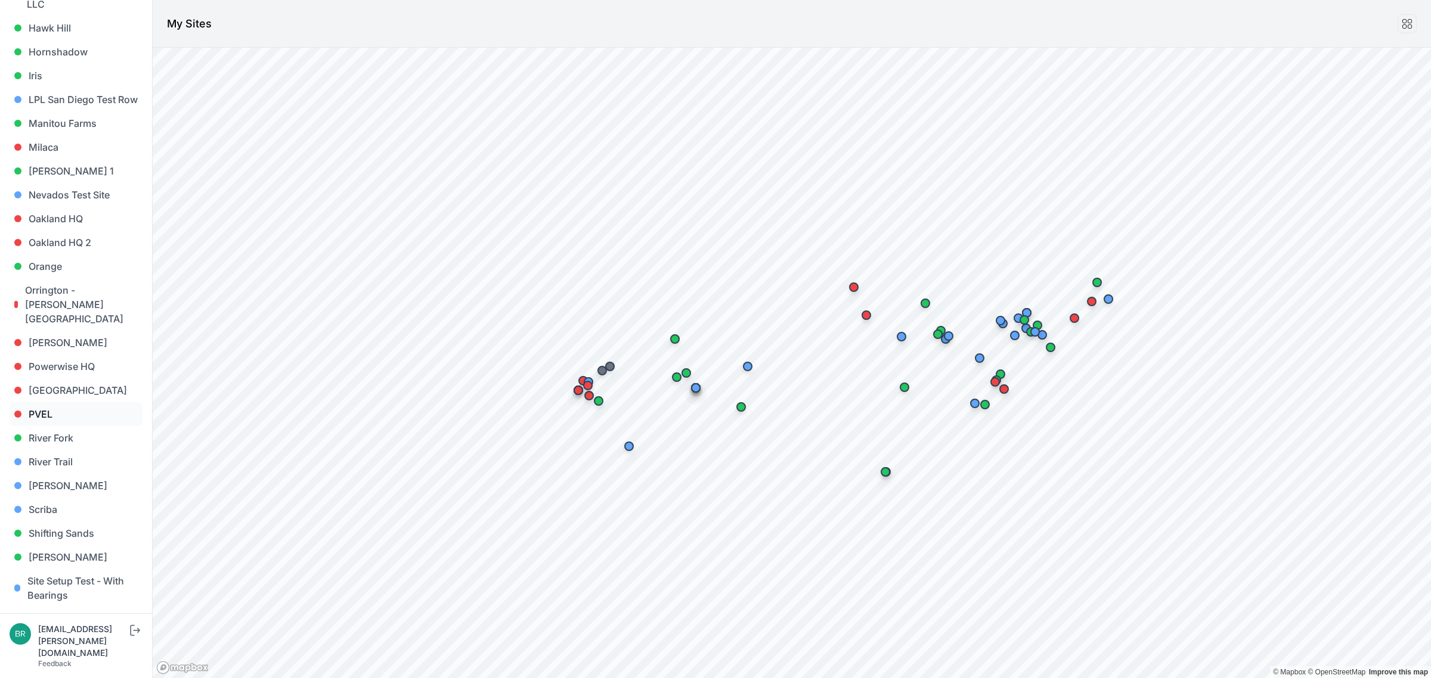
scroll to position [620, 0]
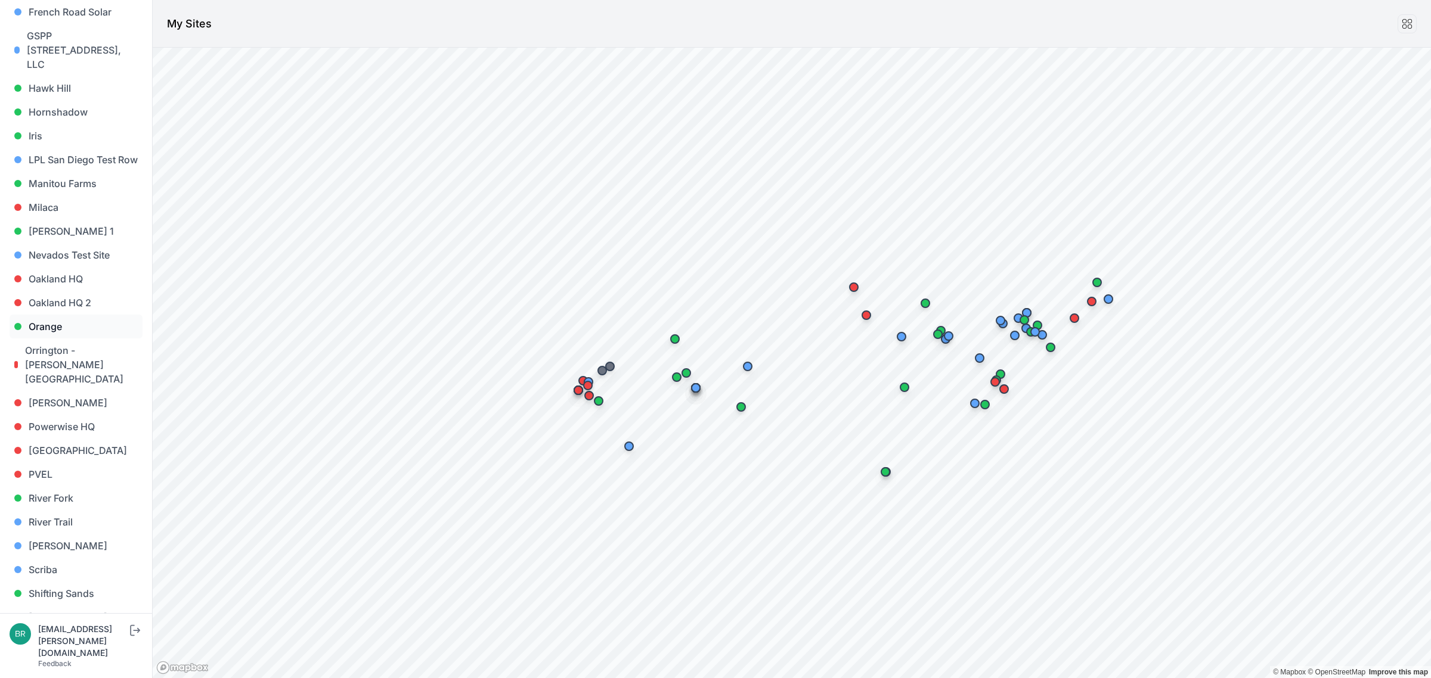
click at [73, 315] on link "Orange" at bounding box center [76, 327] width 133 height 24
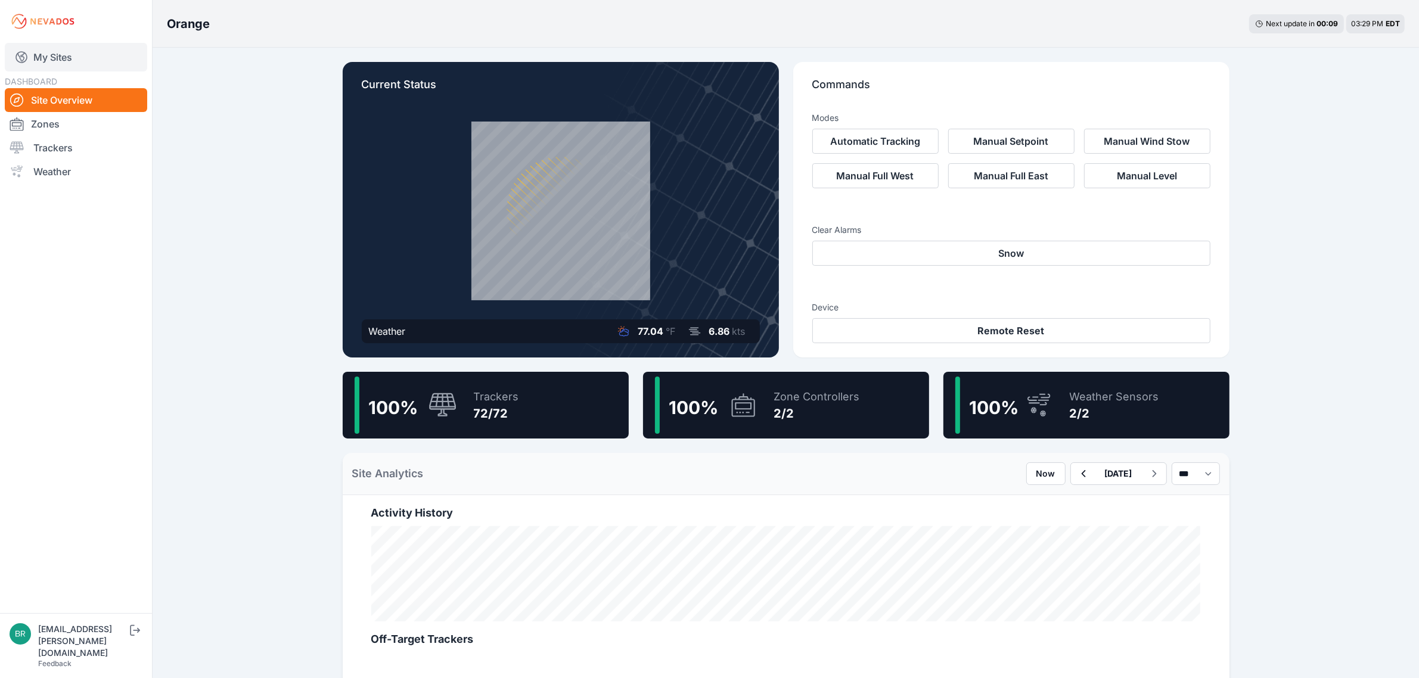
click at [52, 61] on link "My Sites" at bounding box center [76, 57] width 142 height 29
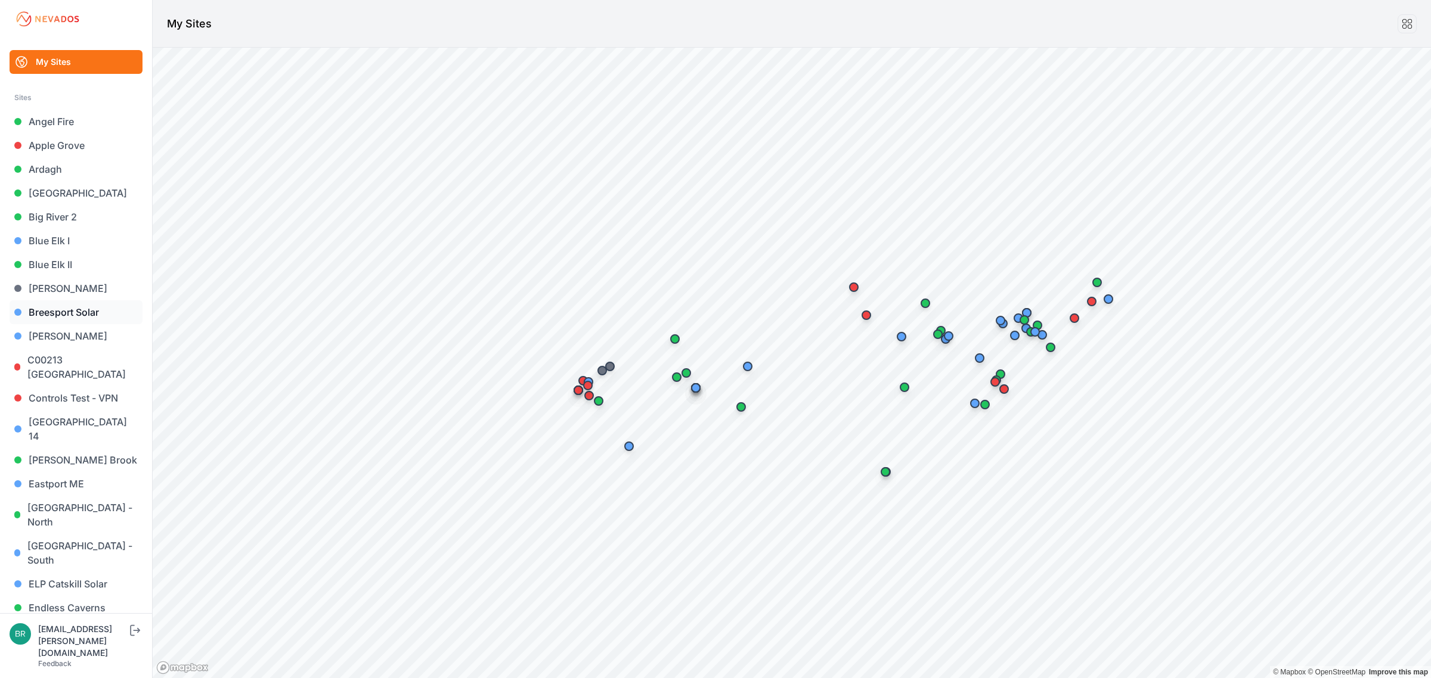
click at [76, 310] on link "Breesport Solar" at bounding box center [76, 312] width 133 height 24
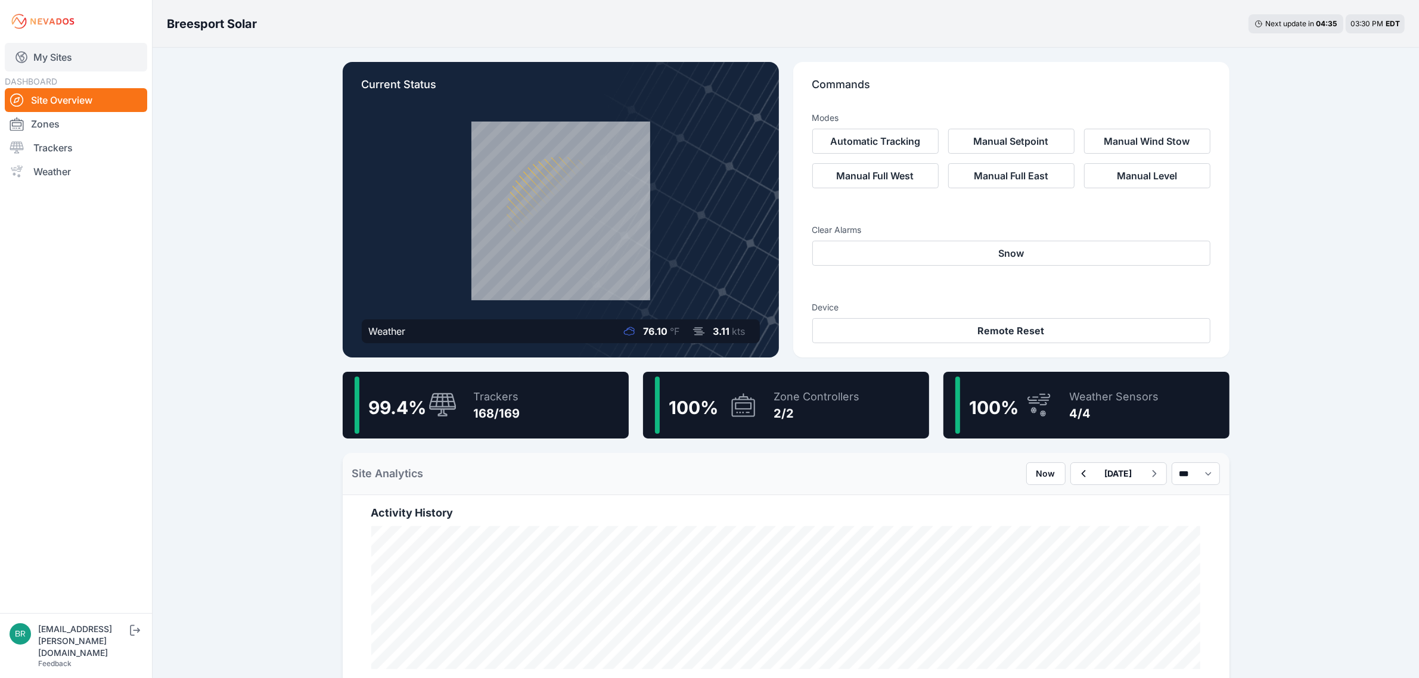
click at [97, 49] on link "My Sites" at bounding box center [76, 57] width 142 height 29
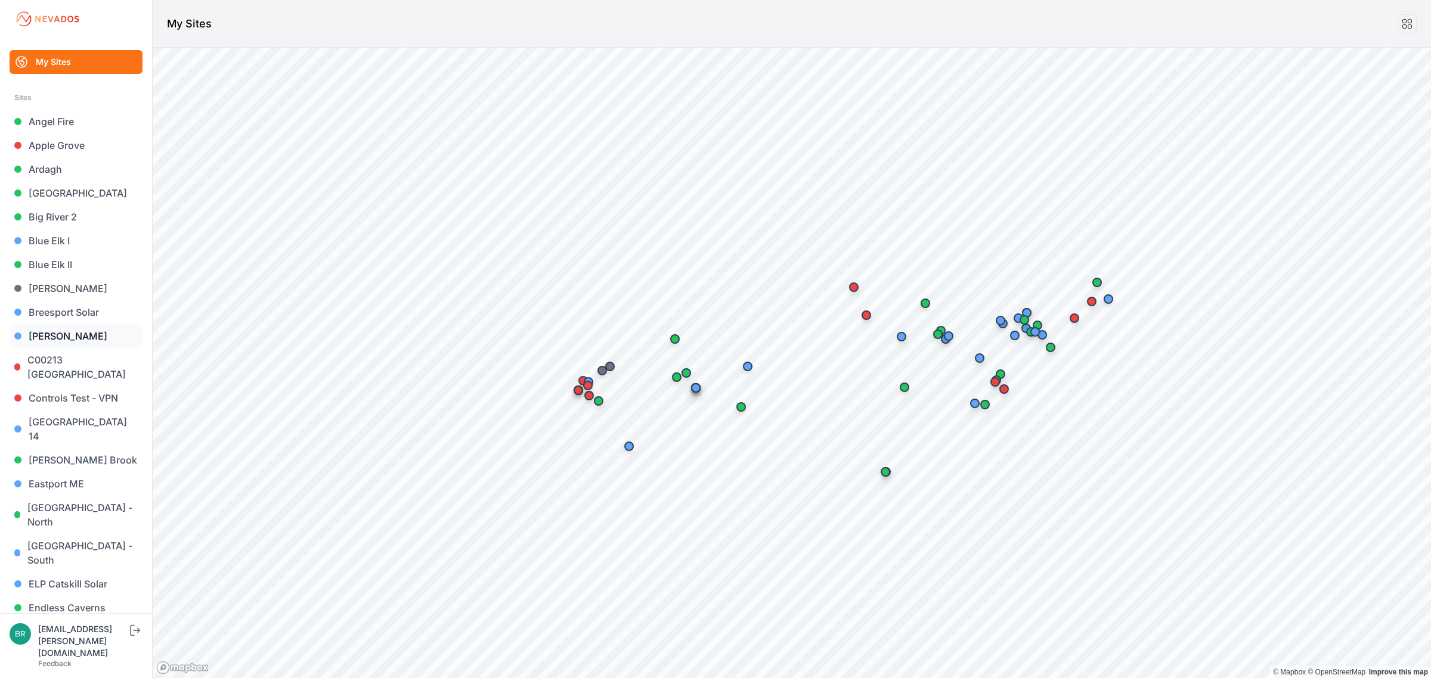
click at [89, 338] on link "[PERSON_NAME]" at bounding box center [76, 336] width 133 height 24
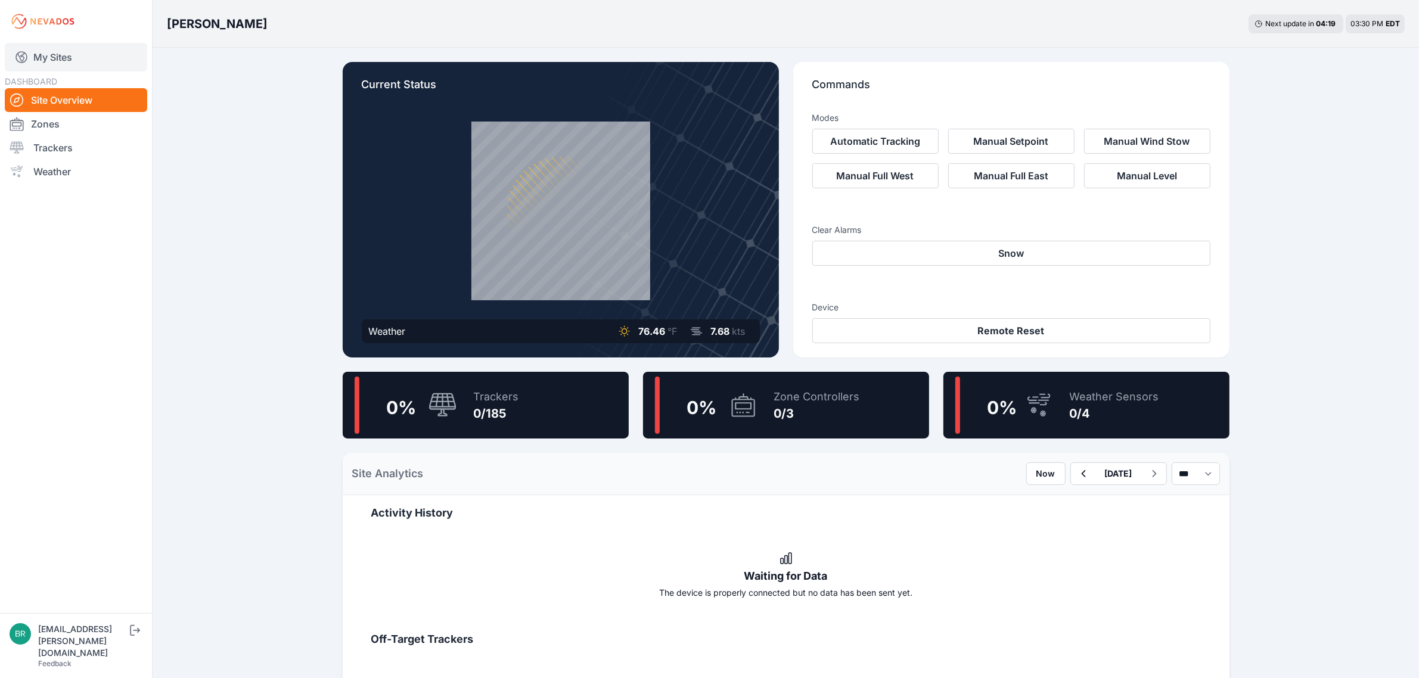
click at [94, 49] on link "My Sites" at bounding box center [76, 57] width 142 height 29
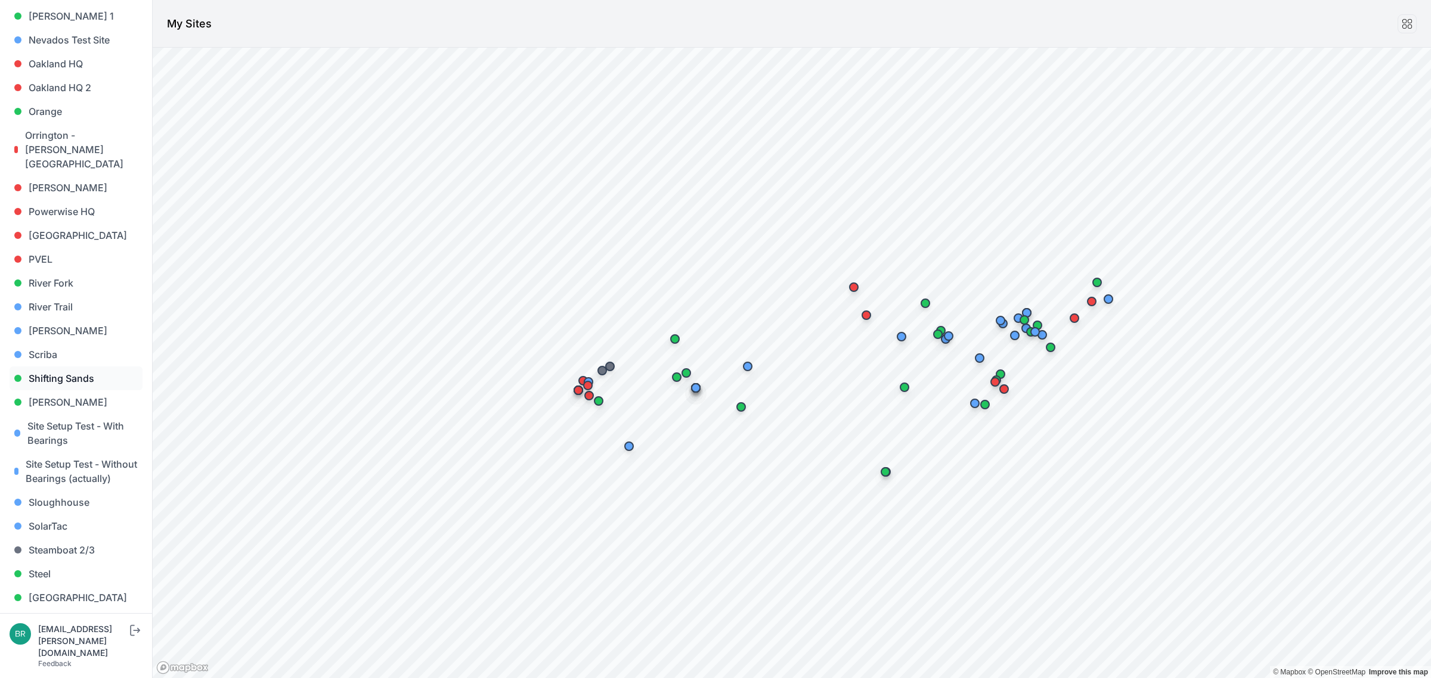
scroll to position [820, 0]
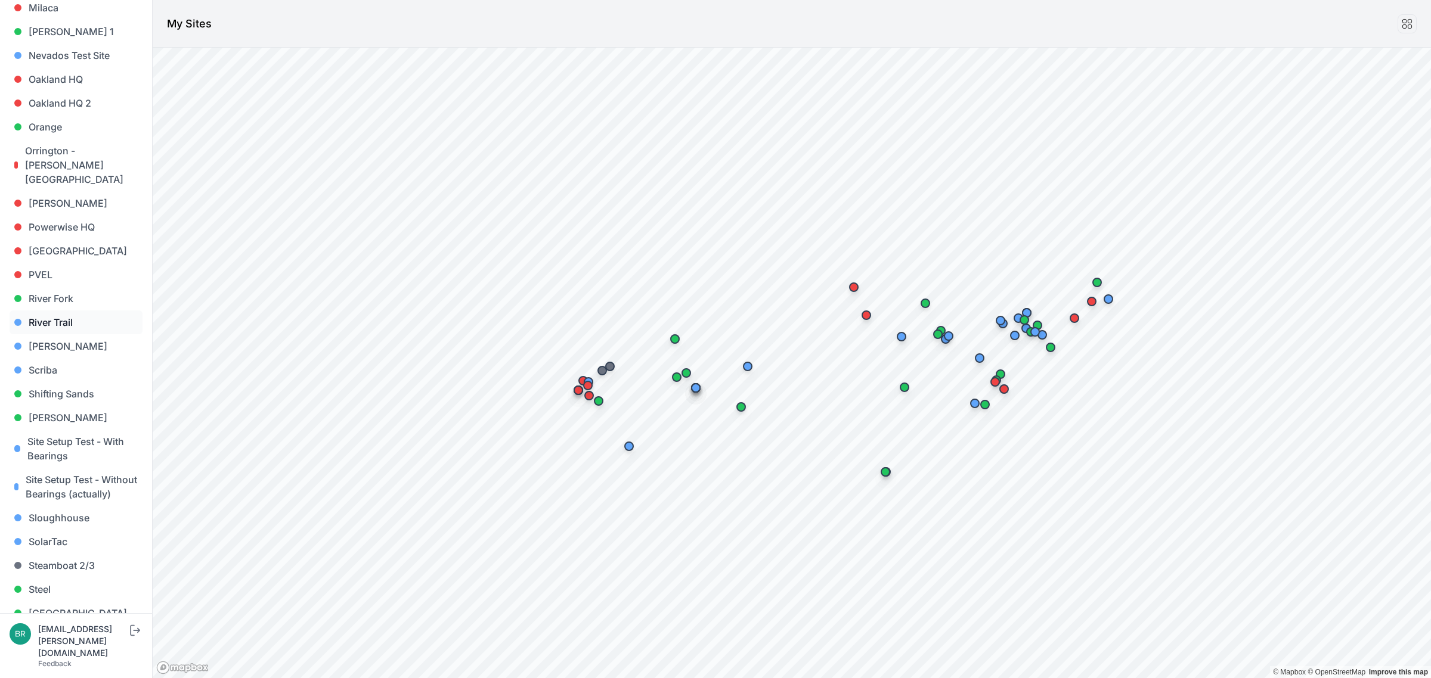
click at [70, 311] on link "River Trail" at bounding box center [76, 323] width 133 height 24
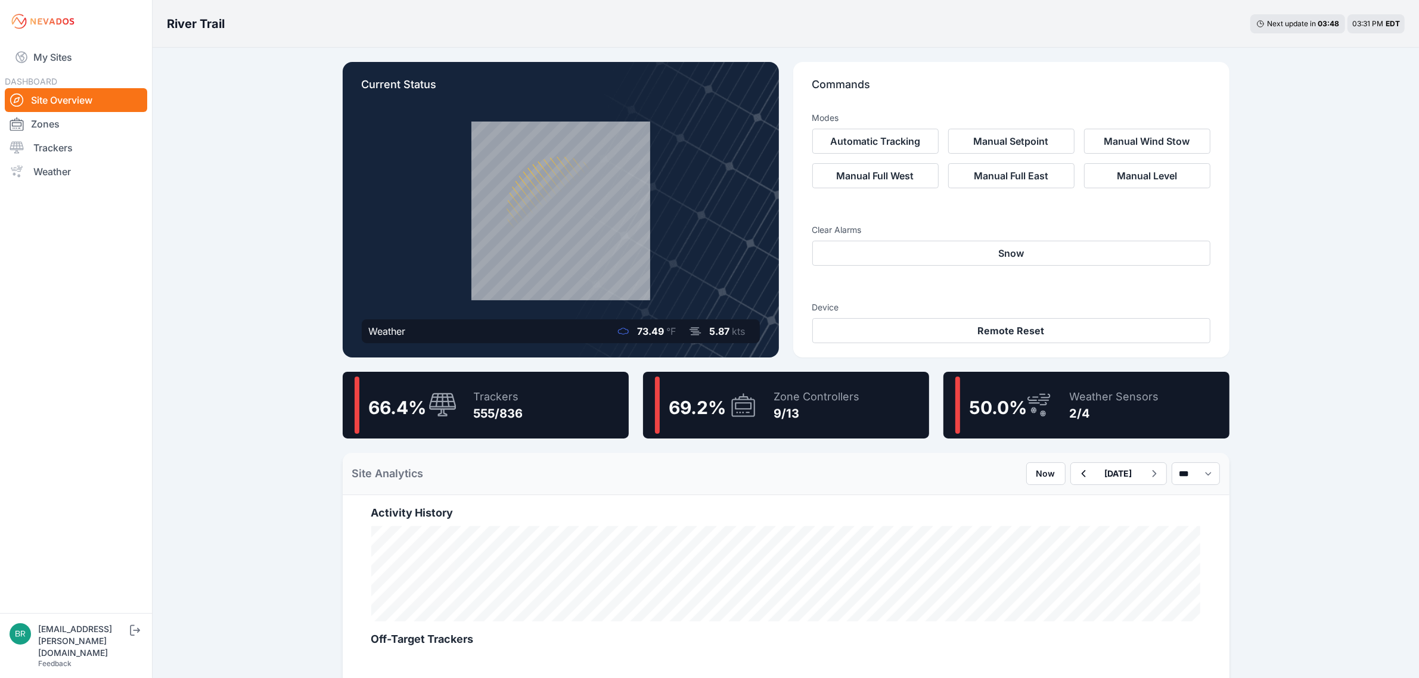
click at [93, 105] on link "Site Overview" at bounding box center [76, 100] width 142 height 24
click at [86, 57] on link "My Sites" at bounding box center [76, 57] width 142 height 29
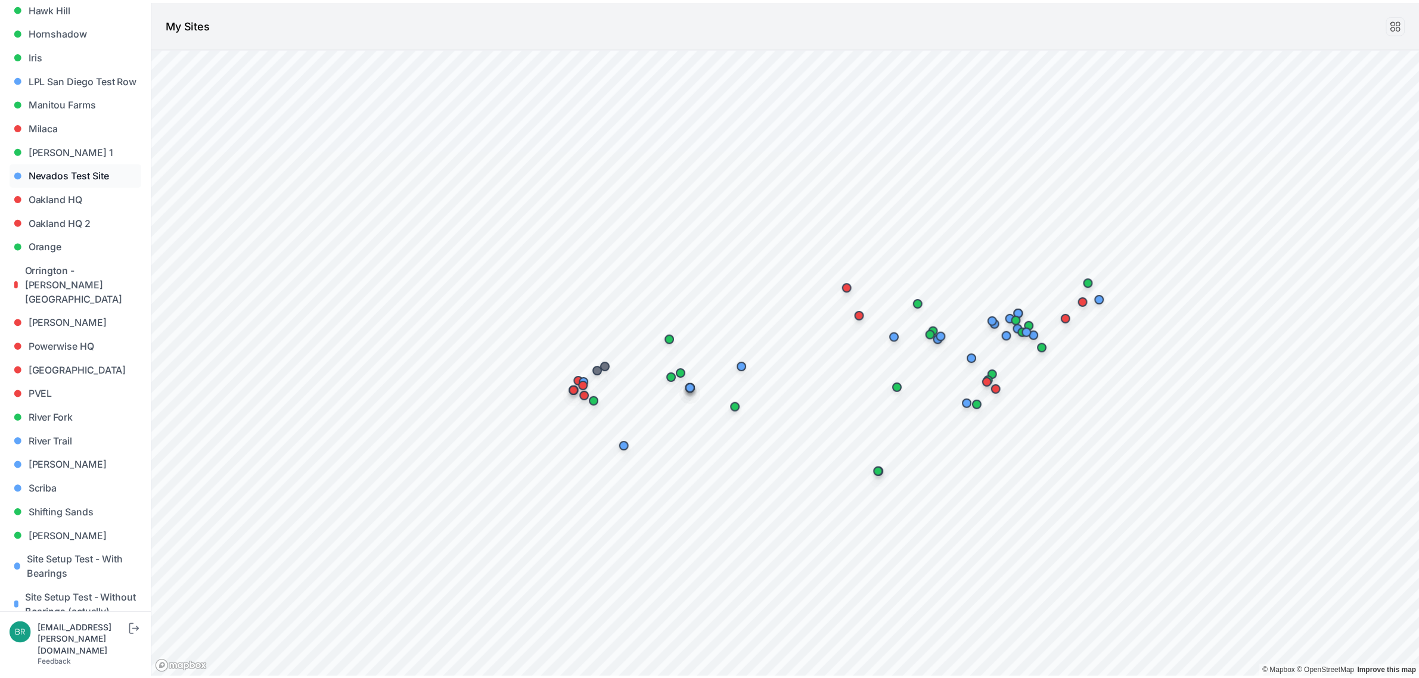
scroll to position [745, 0]
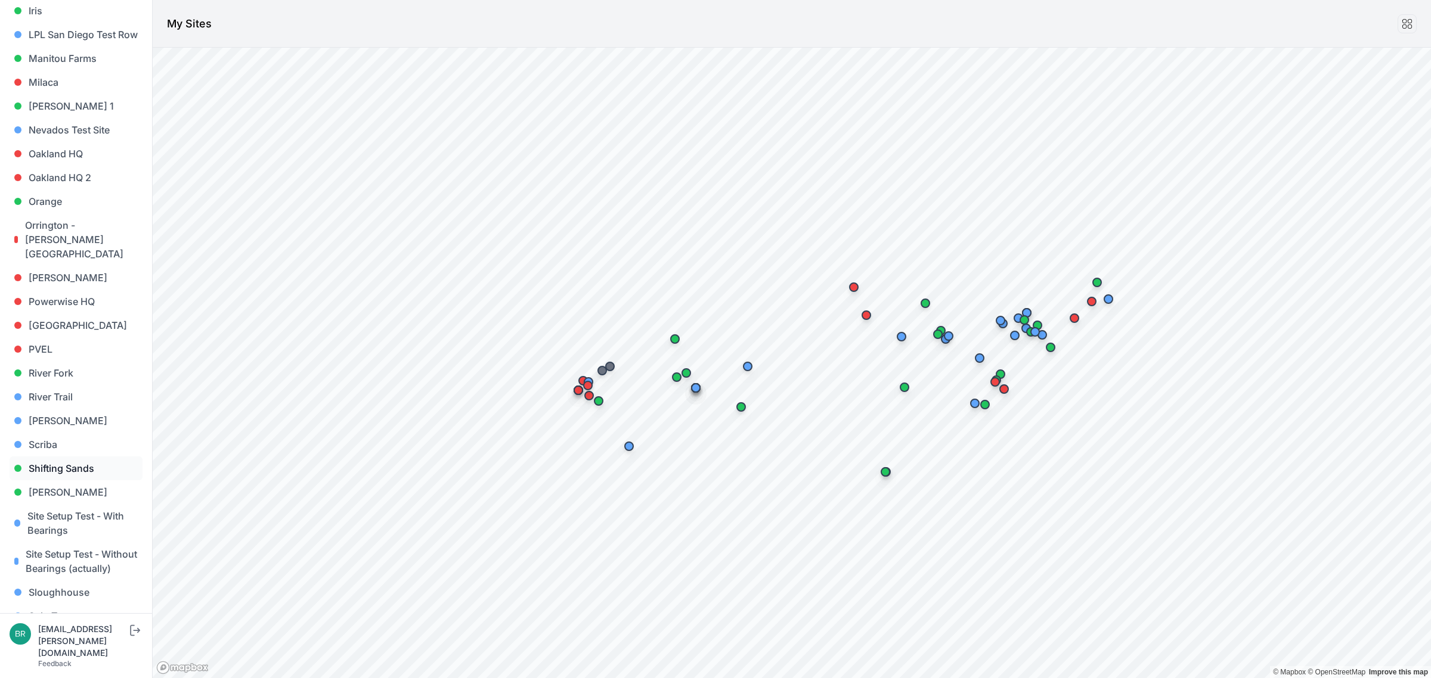
click at [92, 457] on link "Shifting Sands" at bounding box center [76, 469] width 133 height 24
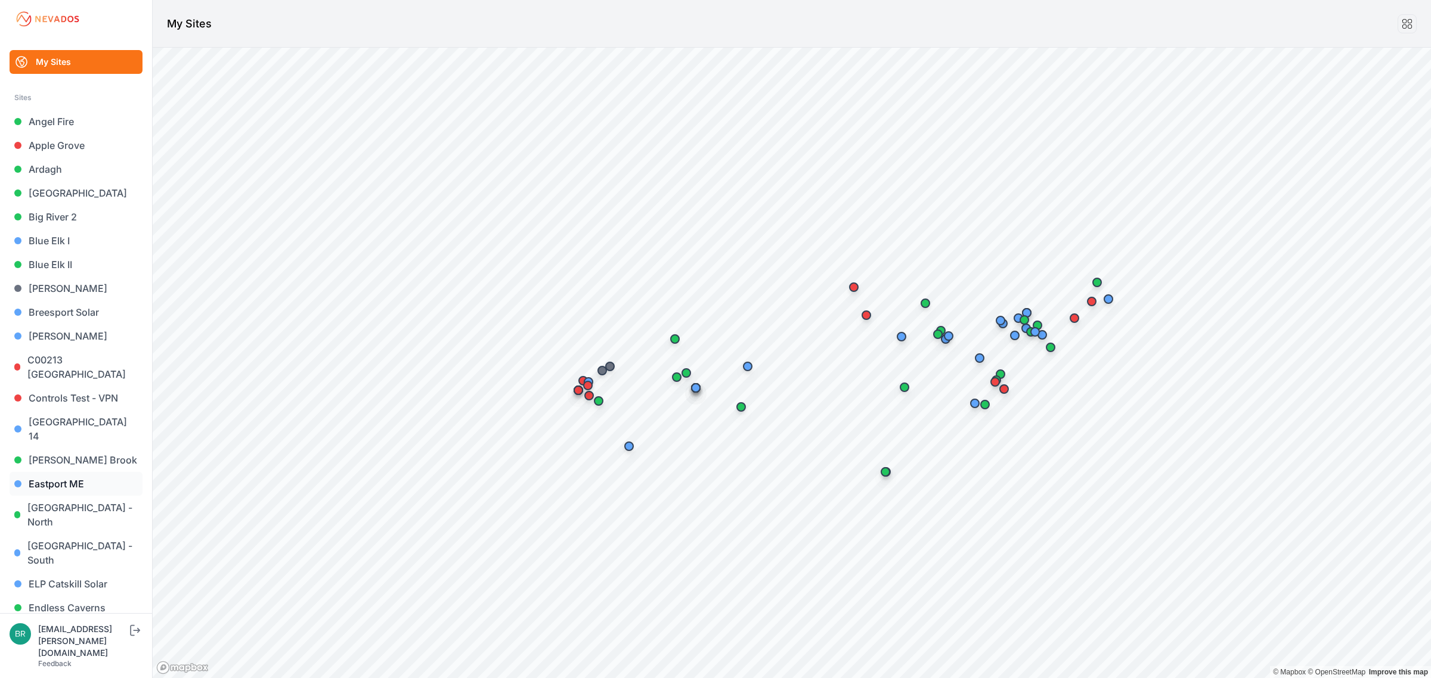
click at [85, 472] on link "Eastport ME" at bounding box center [76, 484] width 133 height 24
